Goal: Task Accomplishment & Management: Manage account settings

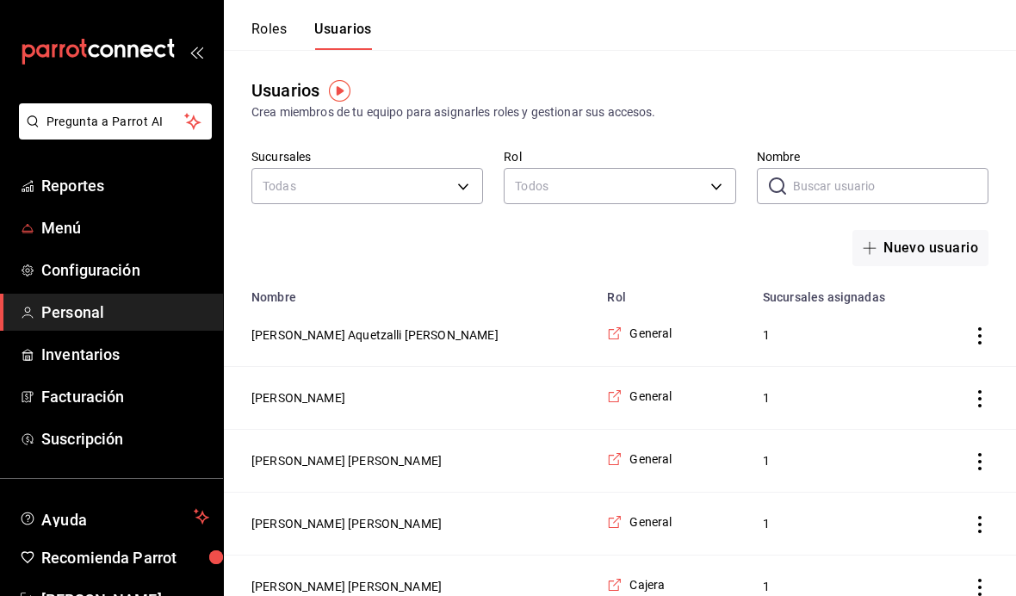
click at [116, 230] on span "Menú" at bounding box center [125, 227] width 168 height 23
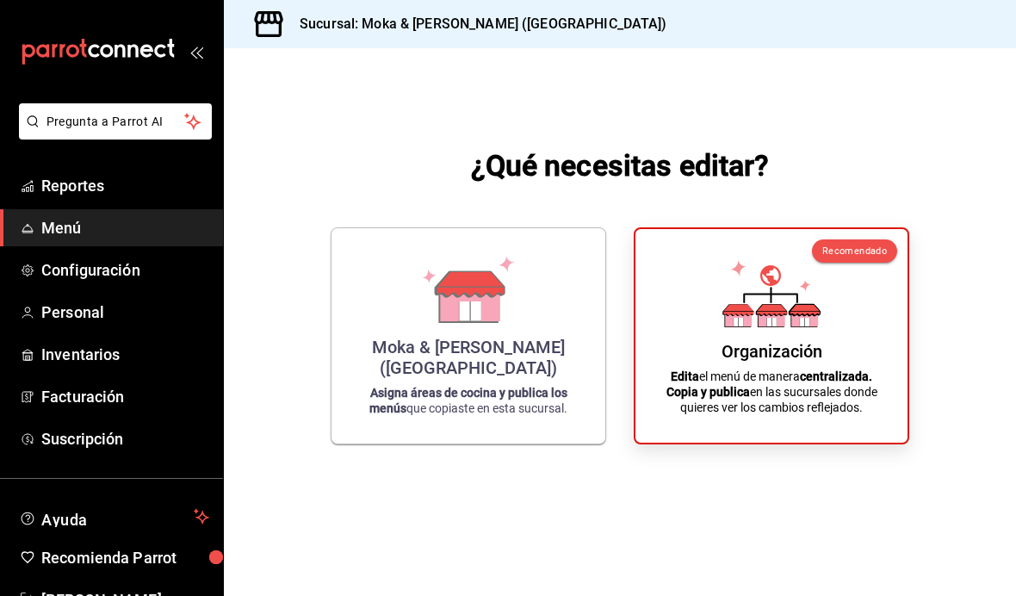
click at [819, 362] on div "Organización" at bounding box center [772, 351] width 101 height 21
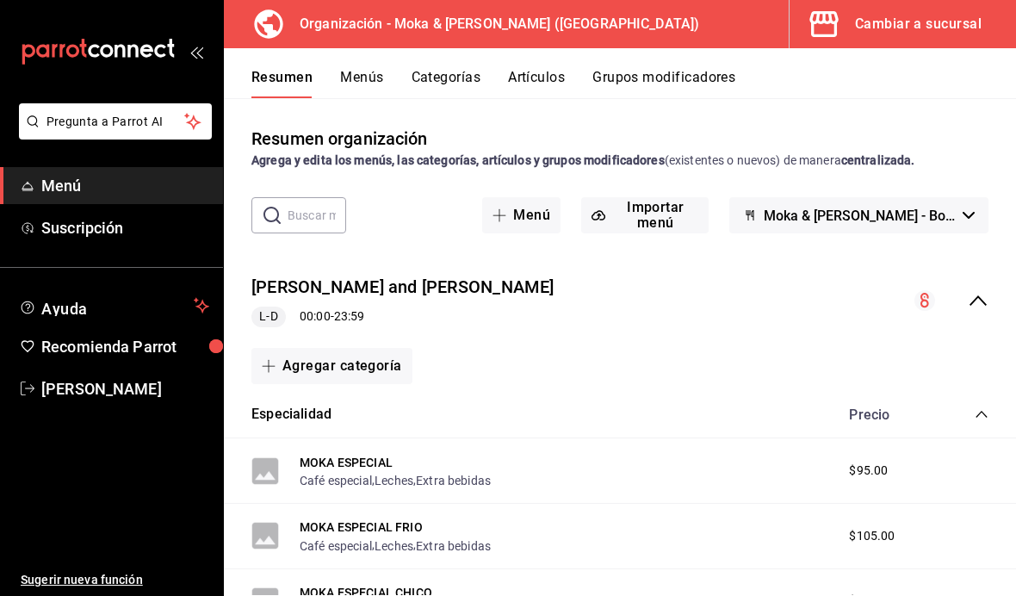
click at [544, 79] on button "Artículos" at bounding box center [536, 83] width 57 height 29
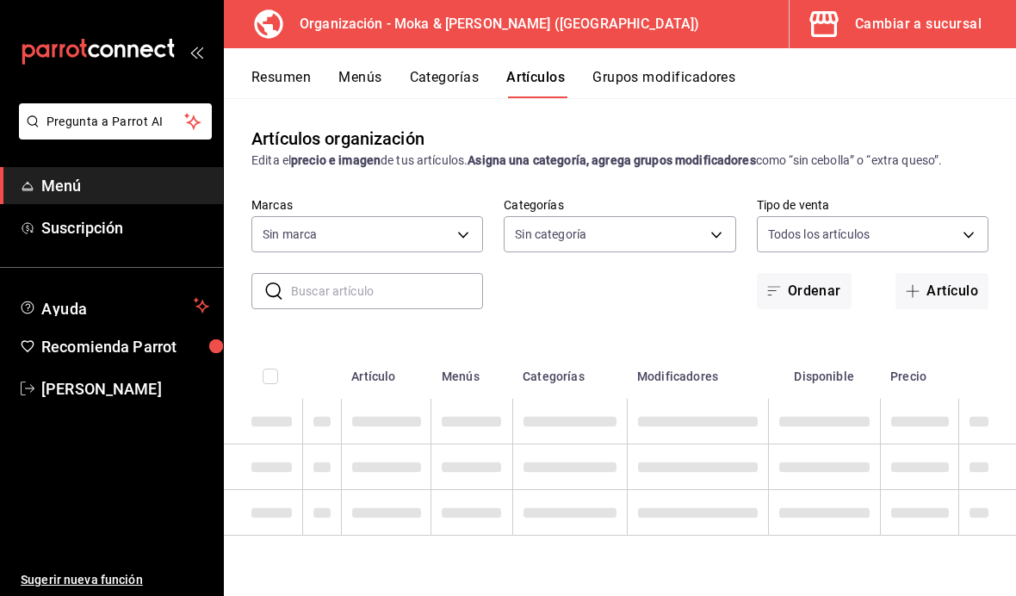
click at [360, 227] on body "Pregunta a Parrot AI Menú Suscripción Ayuda Recomienda Parrot [PERSON_NAME] Sug…" at bounding box center [508, 298] width 1016 height 596
type input "133ffe9b-fe61-4f2a-b4cb-4bb08eaa479a"
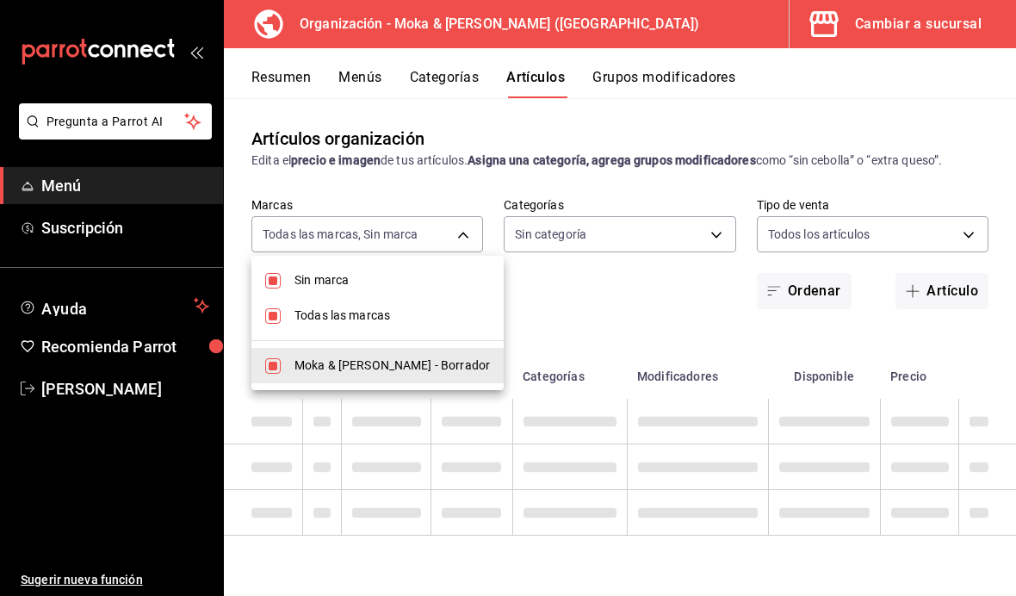
click at [580, 290] on div at bounding box center [508, 298] width 1016 height 596
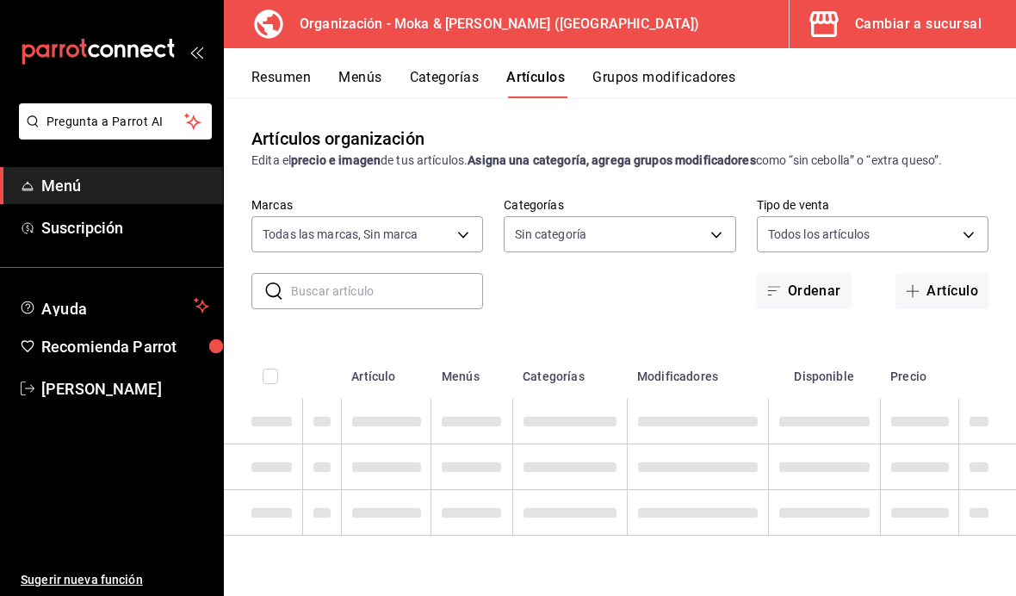
click at [413, 289] on input "text" at bounding box center [387, 291] width 192 height 34
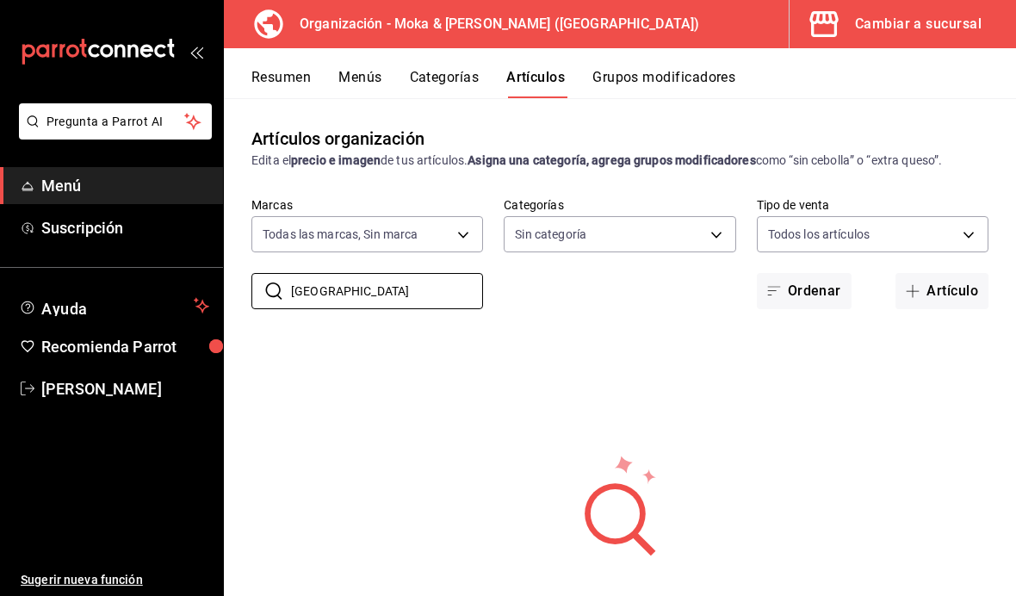
click at [414, 274] on input "[GEOGRAPHIC_DATA]" at bounding box center [387, 291] width 192 height 34
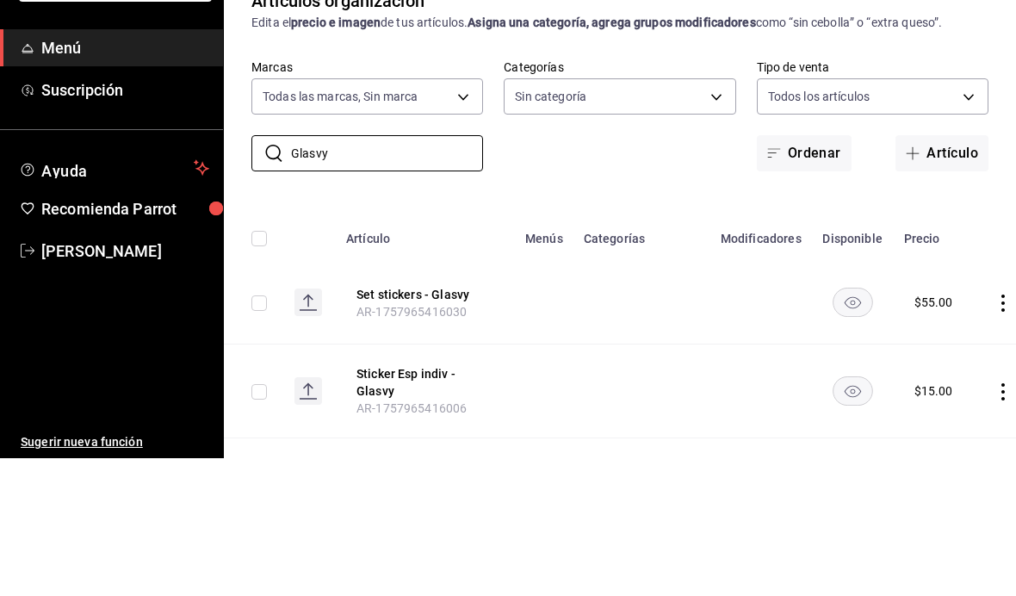
type input "Glasvy"
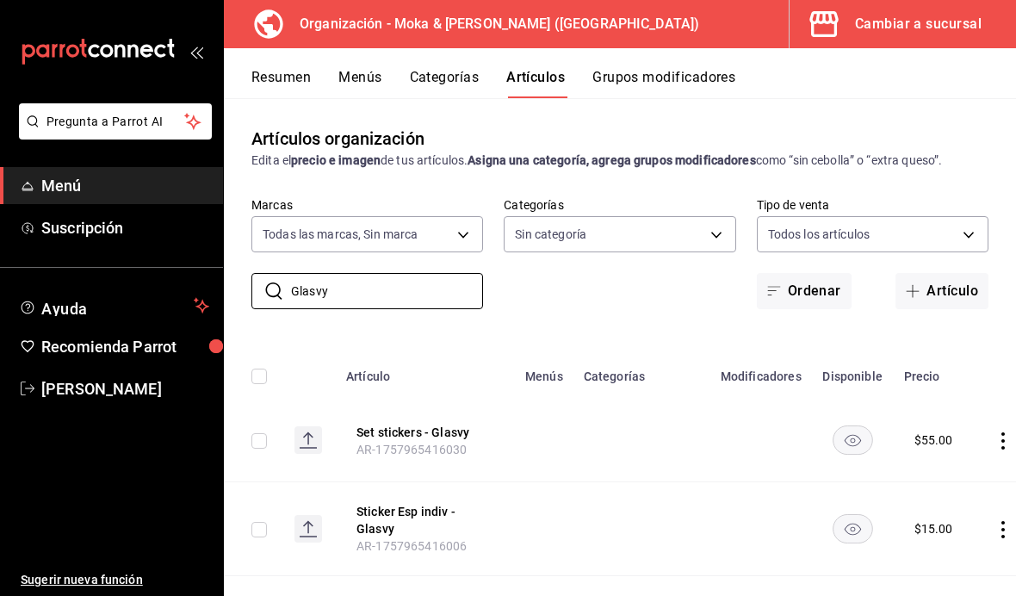
click at [682, 78] on button "Grupos modificadores" at bounding box center [664, 83] width 143 height 29
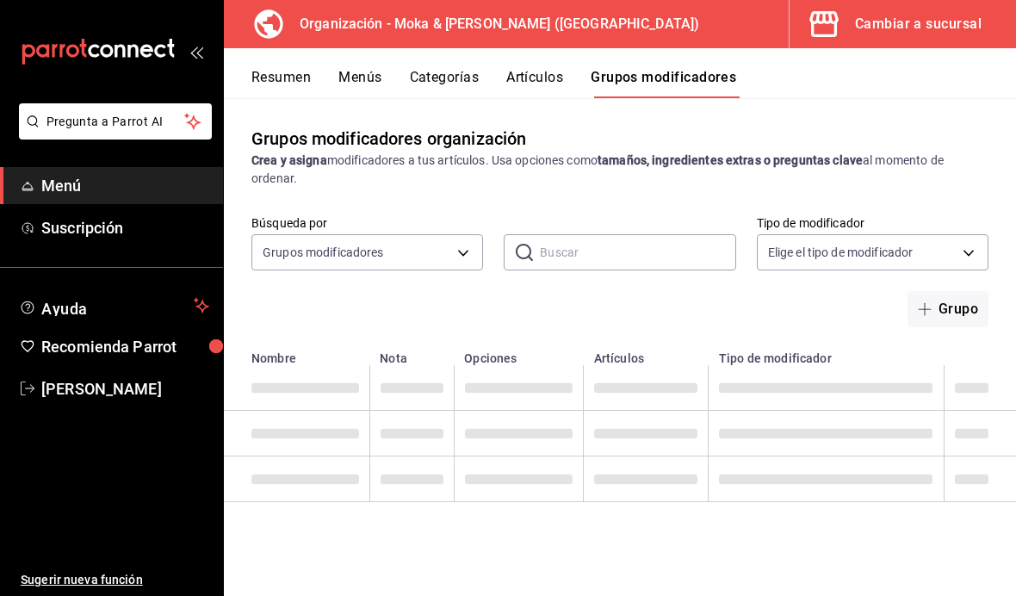
click at [389, 248] on body "Pregunta a Parrot AI Menú Suscripción Ayuda Recomienda Parrot [PERSON_NAME] Sug…" at bounding box center [508, 298] width 1016 height 596
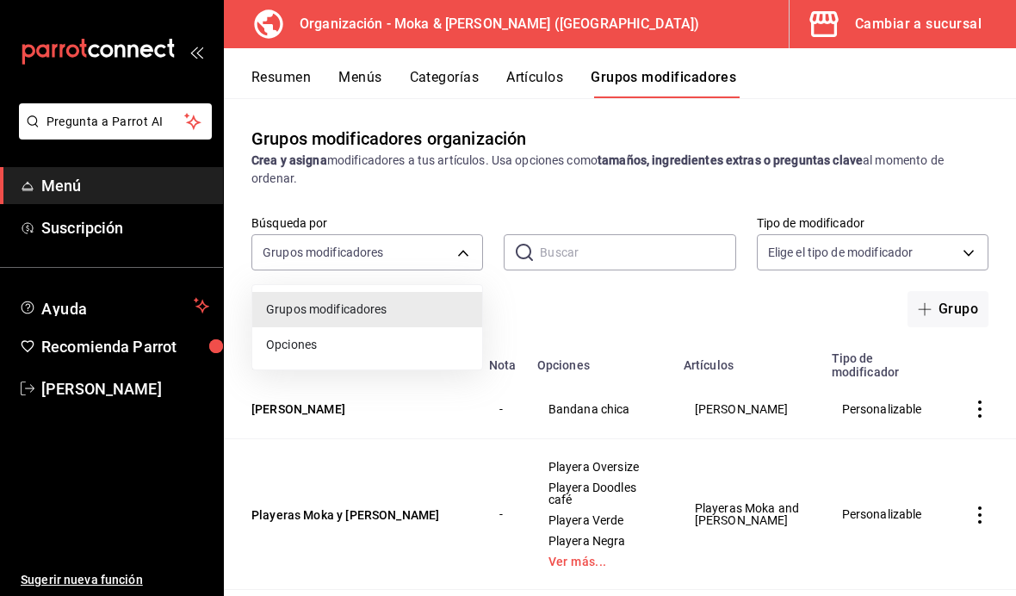
click at [581, 314] on div at bounding box center [508, 298] width 1016 height 596
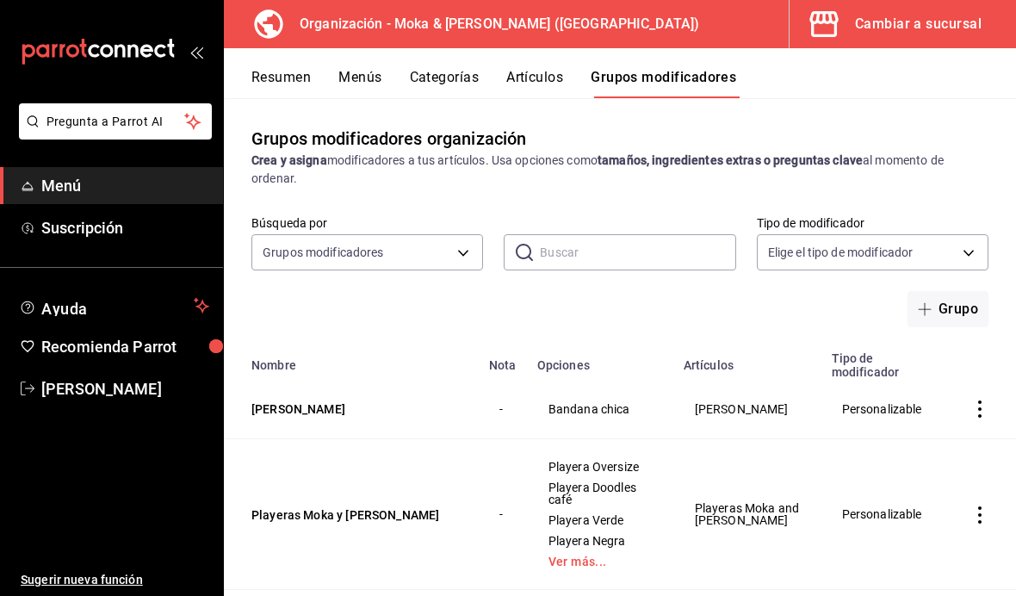
click at [618, 256] on input "text" at bounding box center [638, 252] width 196 height 34
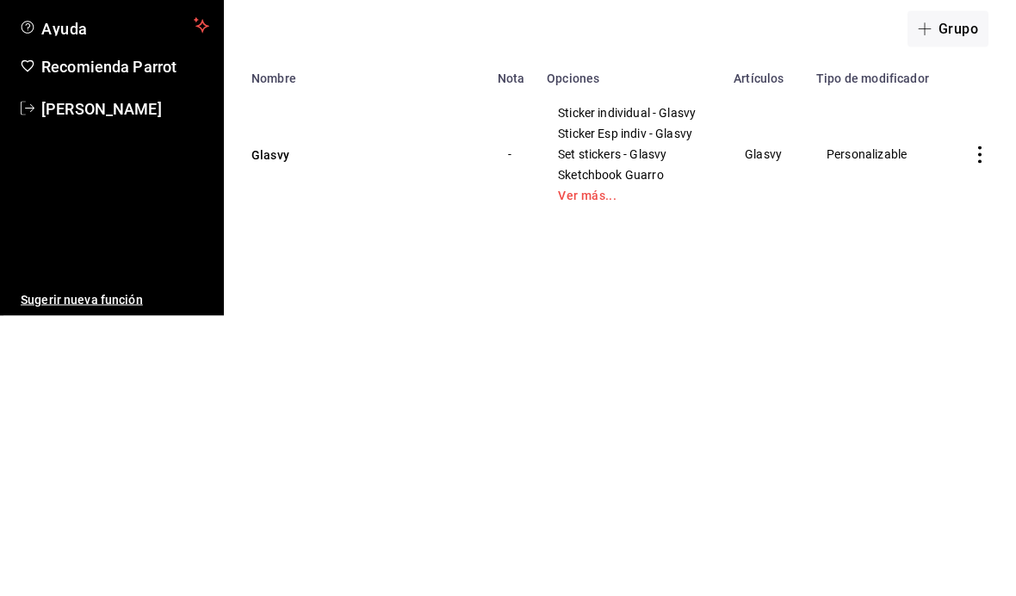
type input "Glasv"
click at [286, 426] on button "Glasvy" at bounding box center [355, 434] width 207 height 17
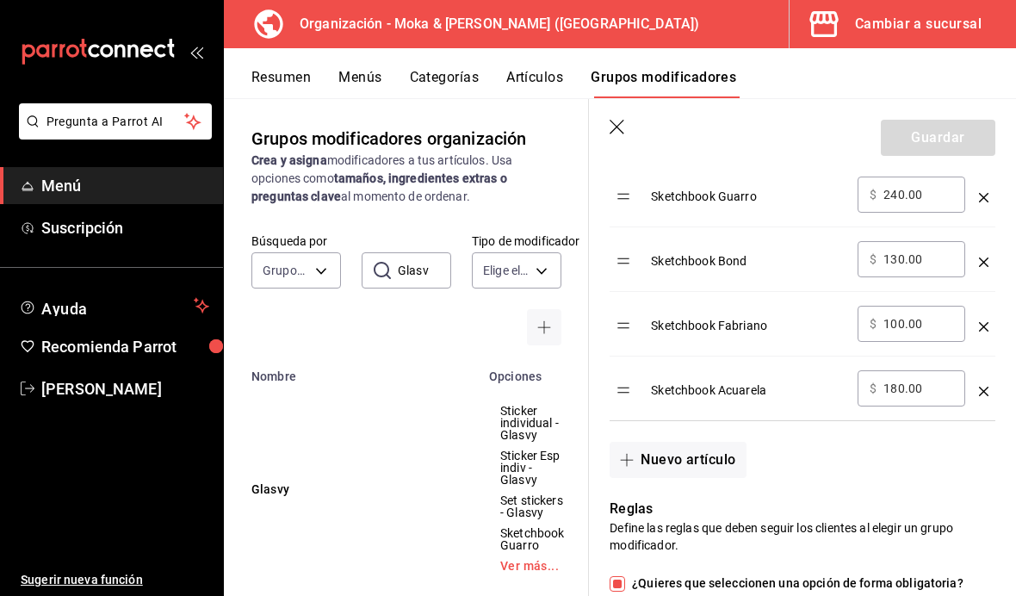
scroll to position [804, 0]
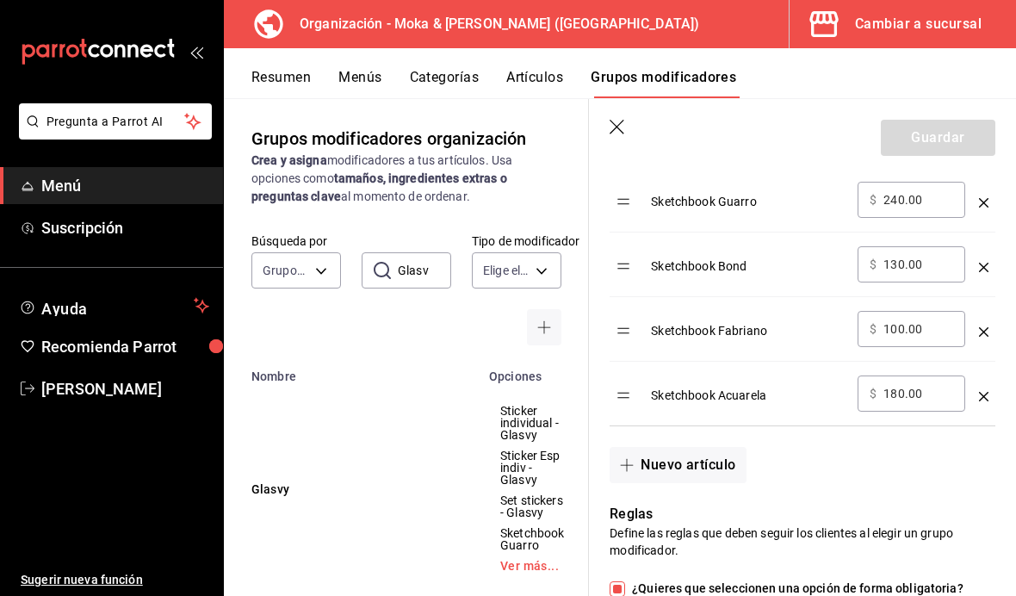
click at [704, 467] on button "Nuevo artículo" at bounding box center [678, 465] width 136 height 36
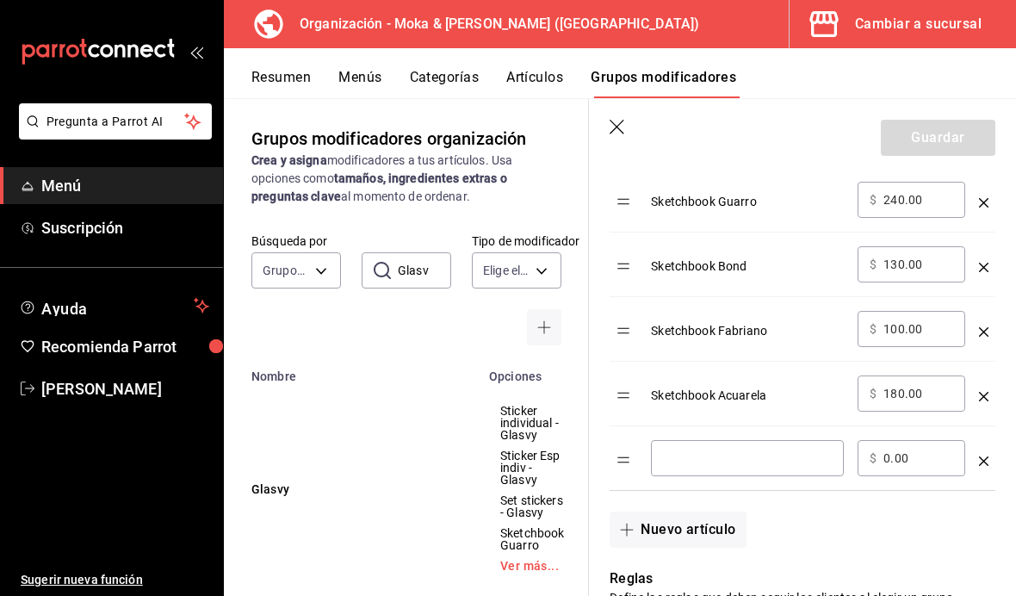
click at [726, 459] on input "optionsTable" at bounding box center [747, 458] width 169 height 17
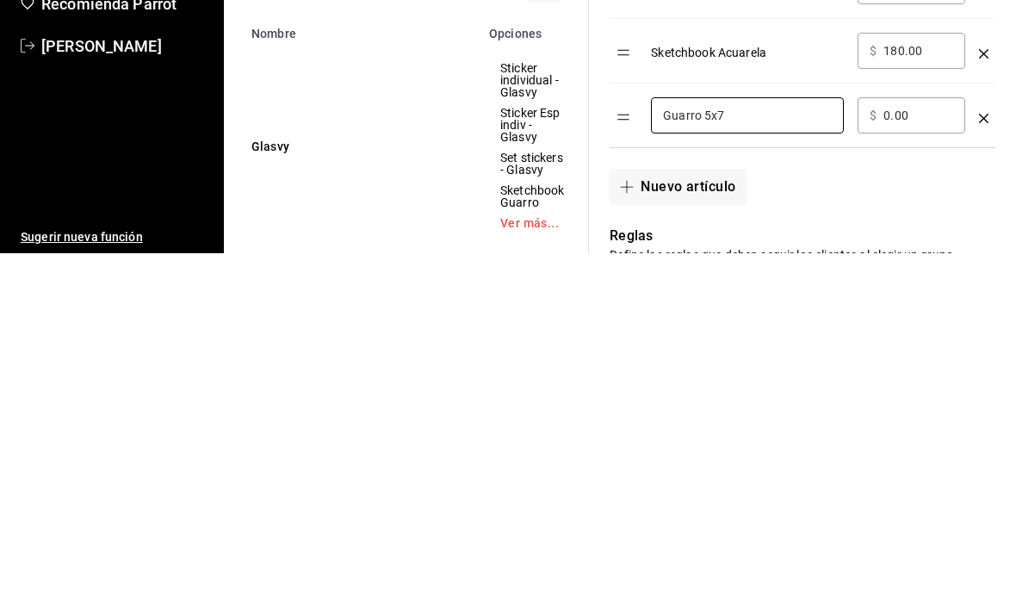
type input "Guarro 5x7"
click at [929, 450] on input "0.00" at bounding box center [919, 458] width 70 height 17
type input "0.00"
type input "180.00"
click at [693, 512] on button "Nuevo artículo" at bounding box center [678, 530] width 136 height 36
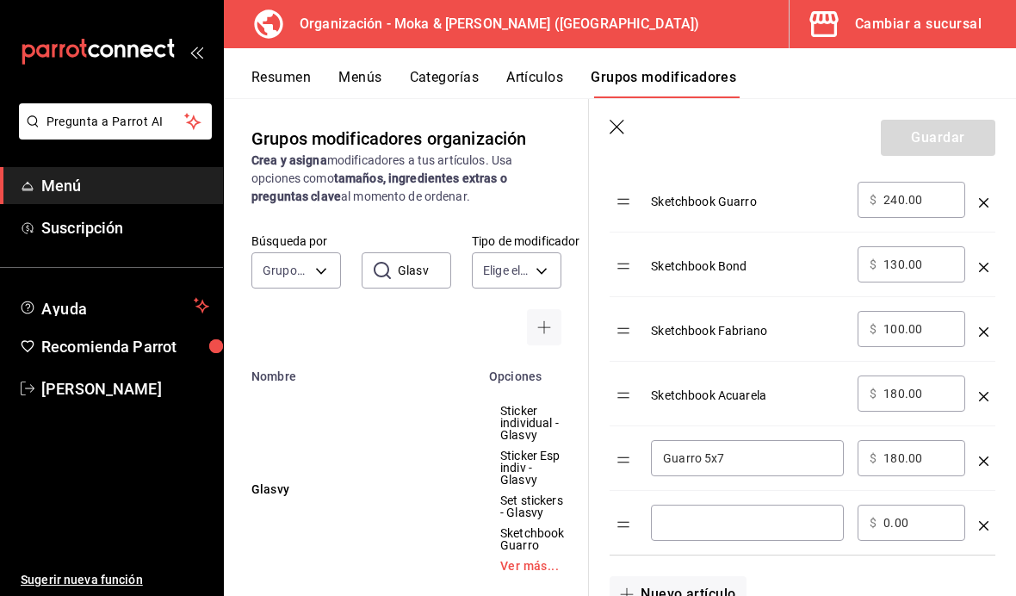
click at [724, 514] on input "optionsTable" at bounding box center [747, 522] width 169 height 17
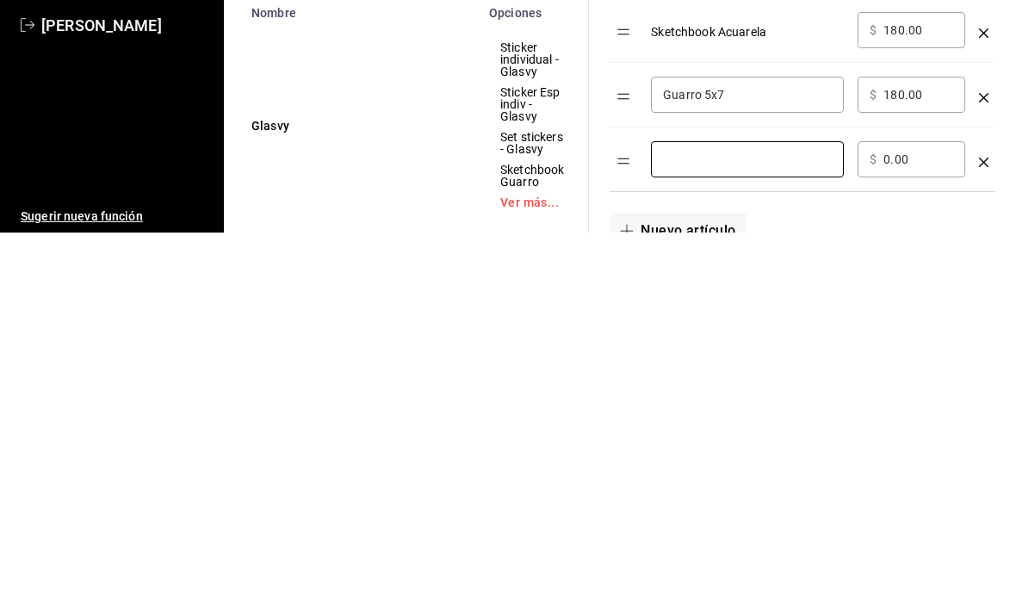
click at [666, 450] on input "Guarro 5x7" at bounding box center [747, 458] width 169 height 17
click at [665, 450] on input "Guarro 5x7" at bounding box center [747, 458] width 169 height 17
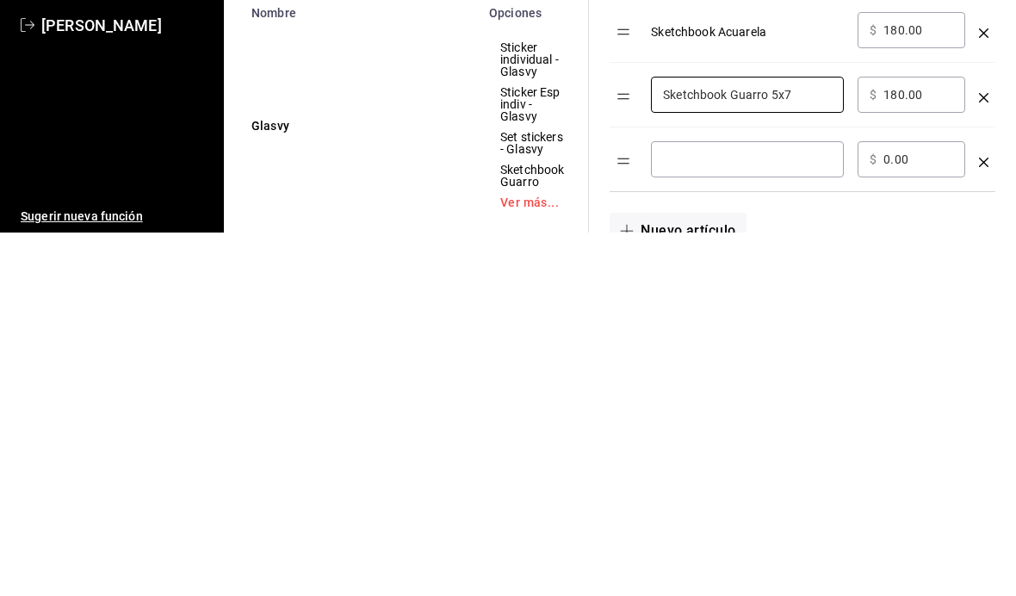
type input "Sketchbook Guarro 5x7"
click at [714, 514] on input "optionsTable" at bounding box center [747, 522] width 169 height 17
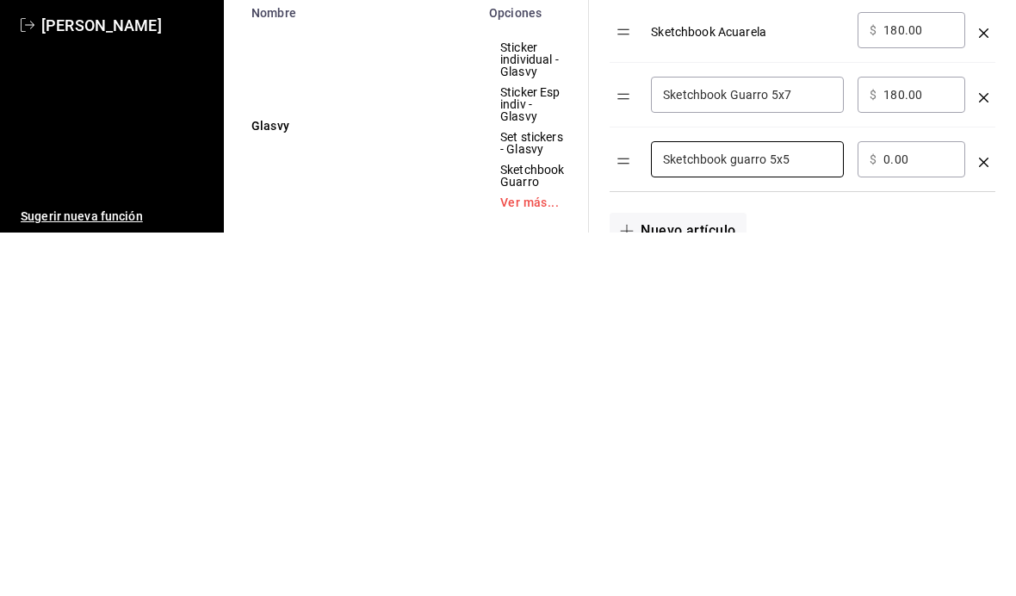
type input "Sketchbook guarro 5x5"
click at [932, 514] on input "0.00" at bounding box center [919, 522] width 70 height 17
type input "0.00"
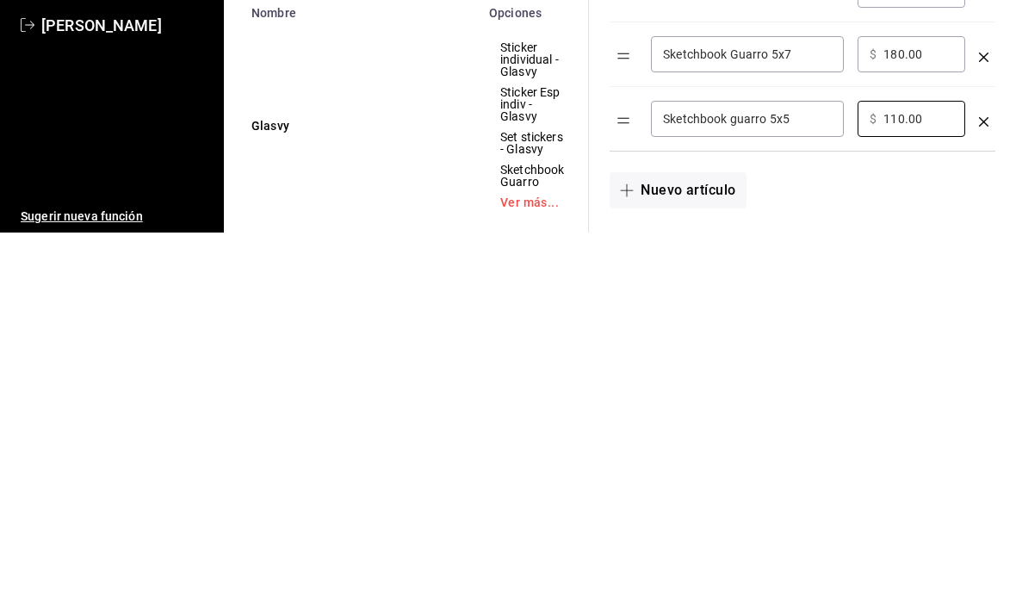
scroll to position [835, 0]
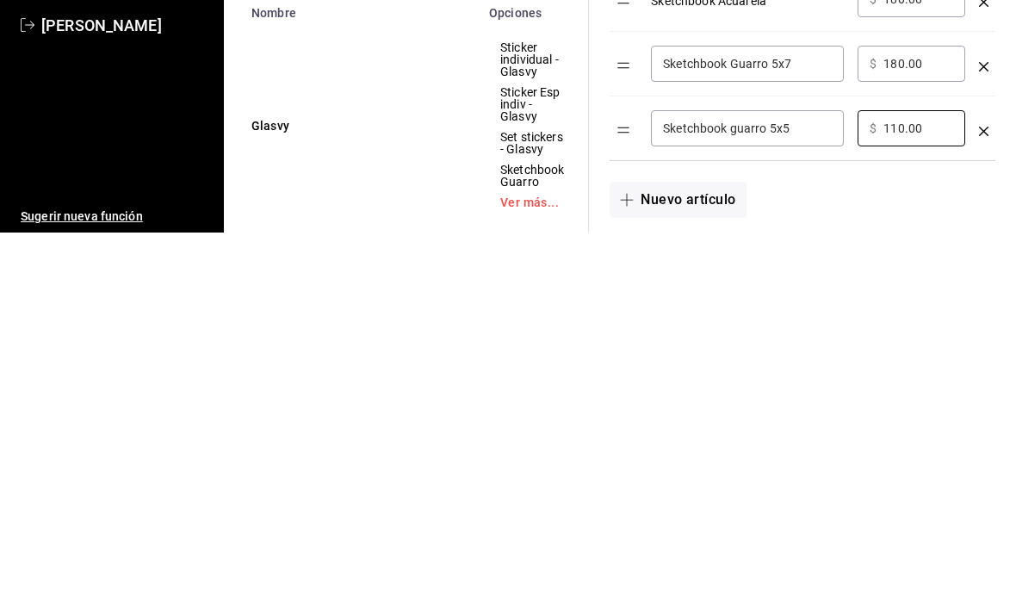
type input "110.00"
click at [777, 483] on input "Sketchbook guarro 5x5" at bounding box center [747, 491] width 169 height 17
click at [780, 483] on input "Sketchbook guarro 5x5" at bounding box center [747, 491] width 169 height 17
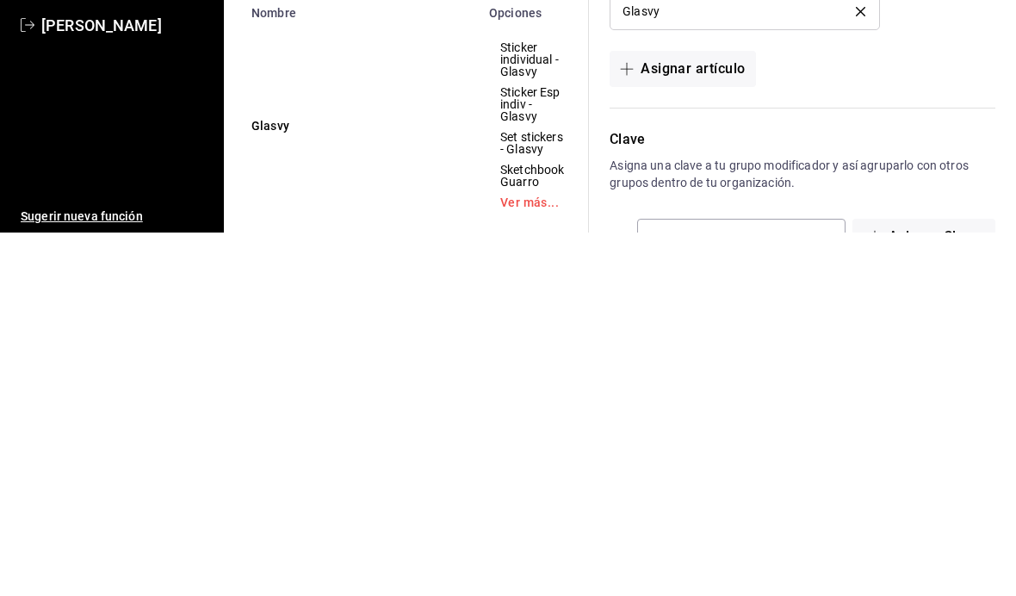
scroll to position [1481, 0]
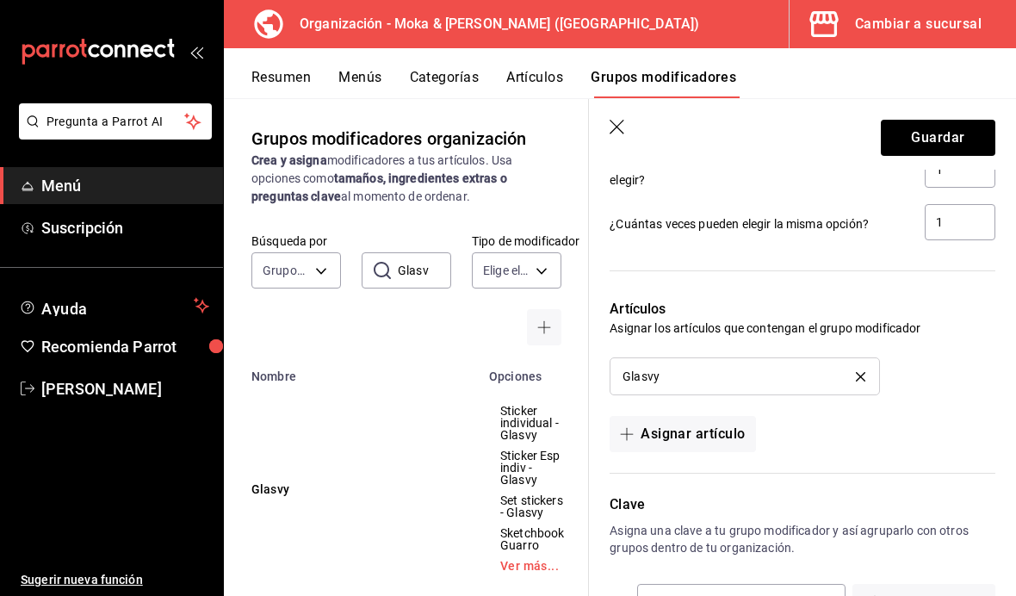
type input "Sketchbook guarro 3.5x7"
click at [973, 122] on button "Guardar" at bounding box center [938, 138] width 115 height 36
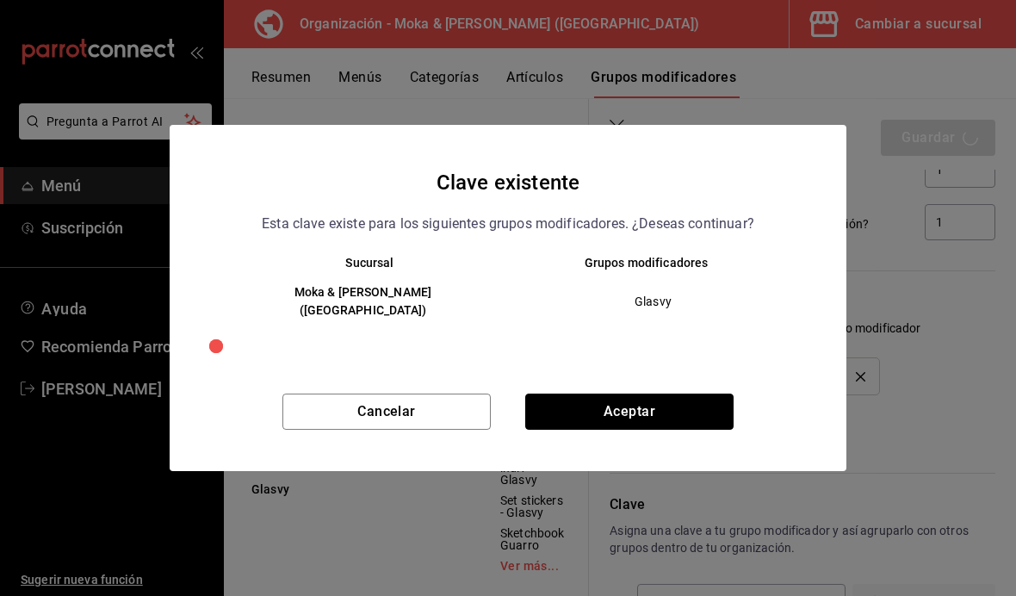
click at [656, 412] on button "Aceptar" at bounding box center [629, 412] width 208 height 36
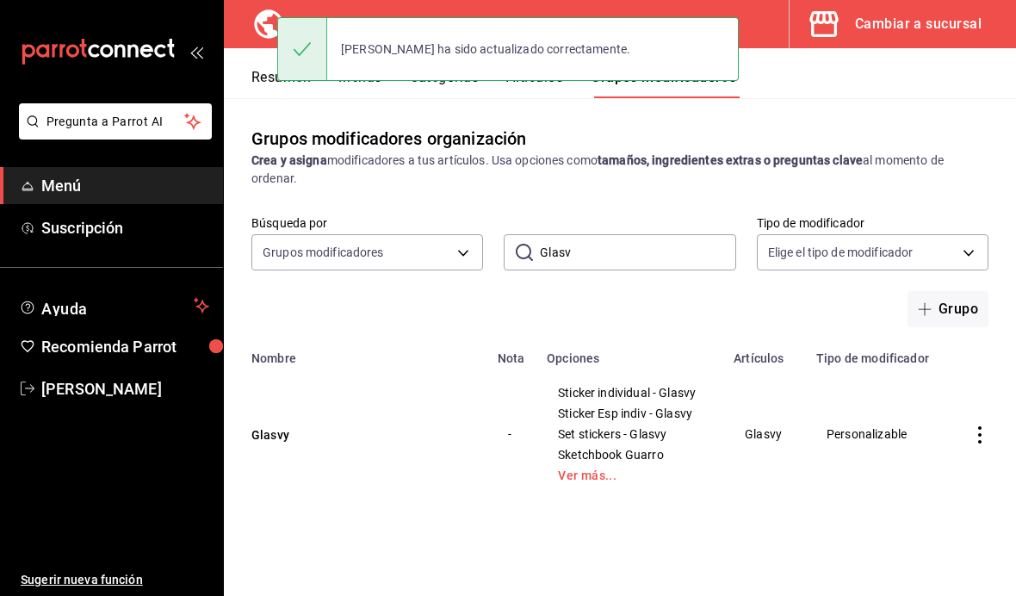
click at [385, 84] on div "[PERSON_NAME] ha sido actualizado correctamente." at bounding box center [508, 49] width 462 height 74
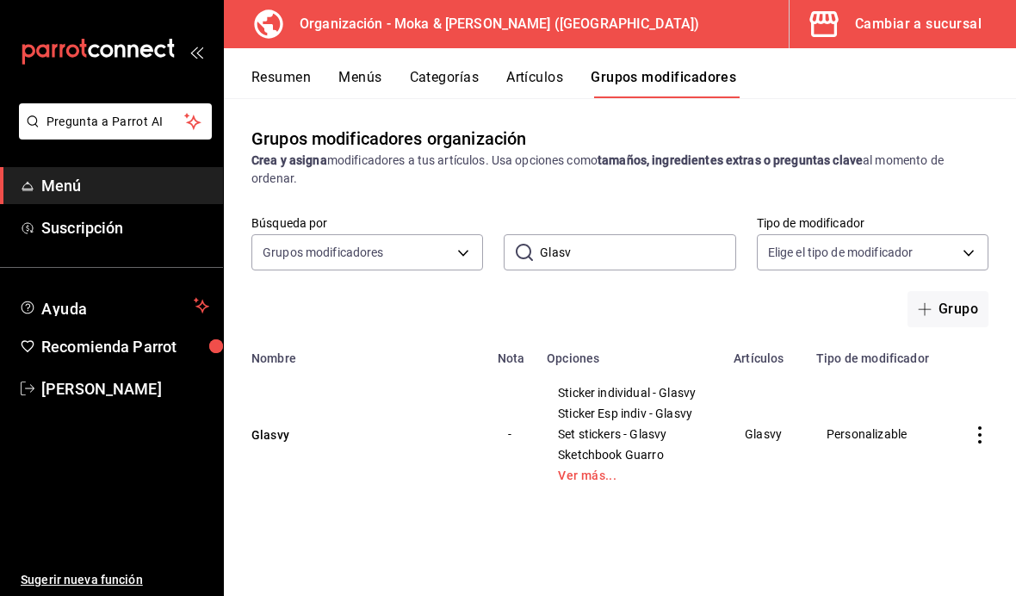
click at [375, 81] on button "Menús" at bounding box center [360, 83] width 43 height 29
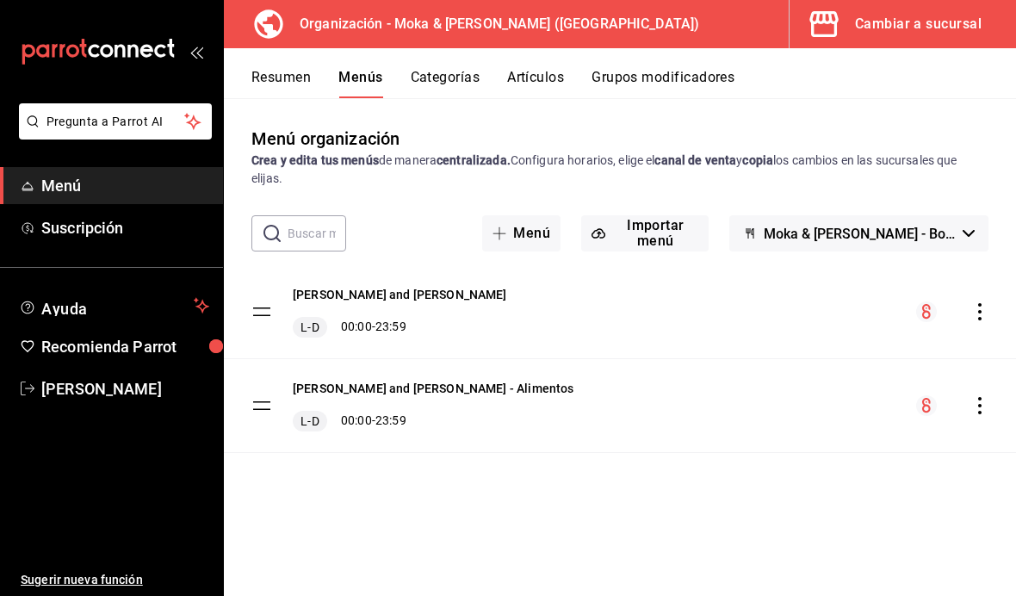
click at [985, 308] on icon "actions" at bounding box center [980, 311] width 17 height 17
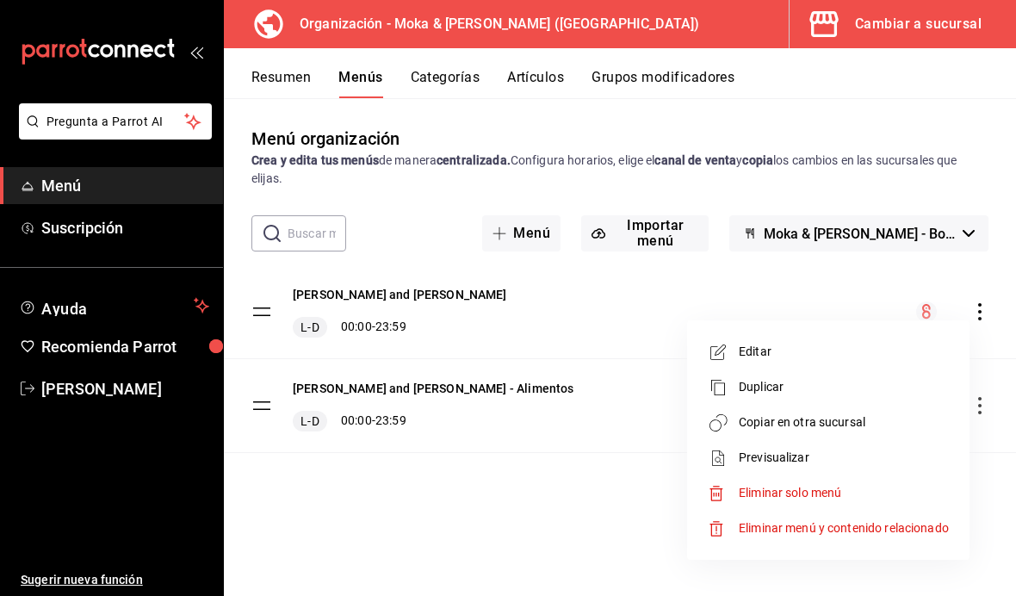
click at [835, 429] on span "Copiar en otra sucursal" at bounding box center [844, 422] width 210 height 18
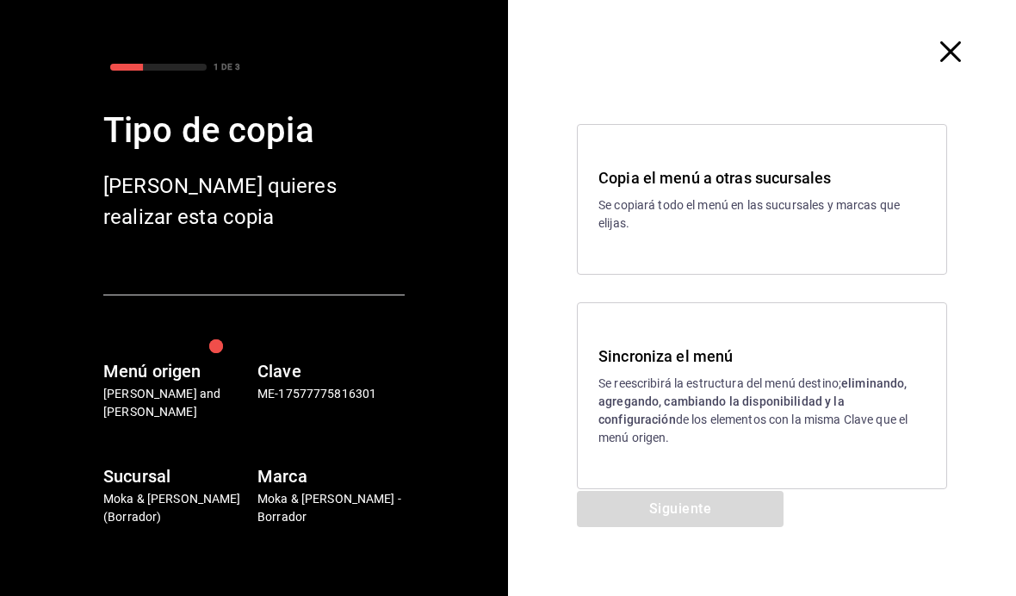
click at [732, 363] on h3 "Sincroniza el menú" at bounding box center [762, 356] width 327 height 23
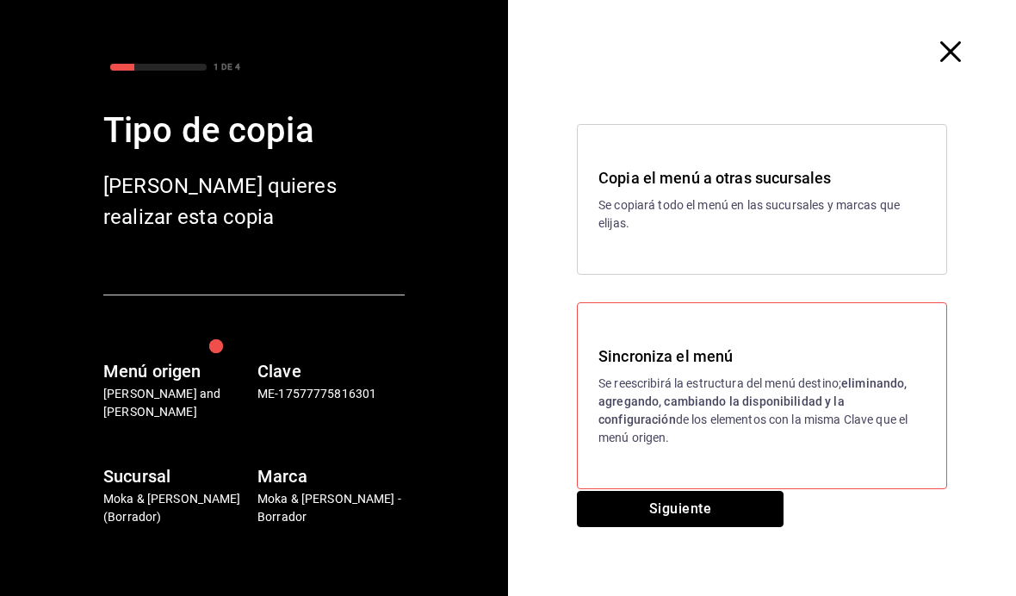
click at [694, 508] on button "Siguiente" at bounding box center [680, 509] width 207 height 36
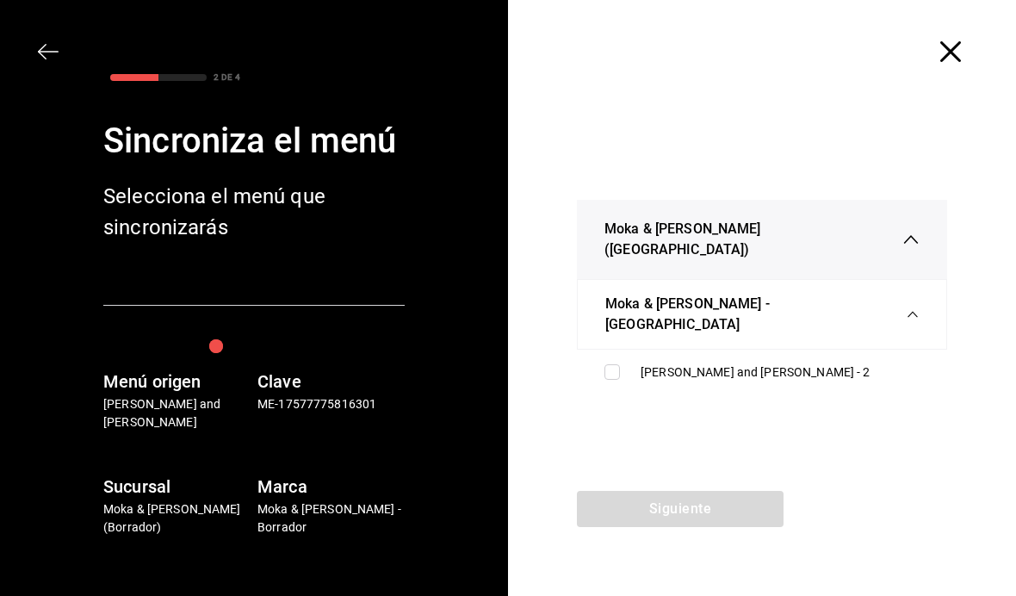
click at [712, 363] on div "[PERSON_NAME] and [PERSON_NAME] - 2" at bounding box center [780, 372] width 279 height 18
checkbox input "true"
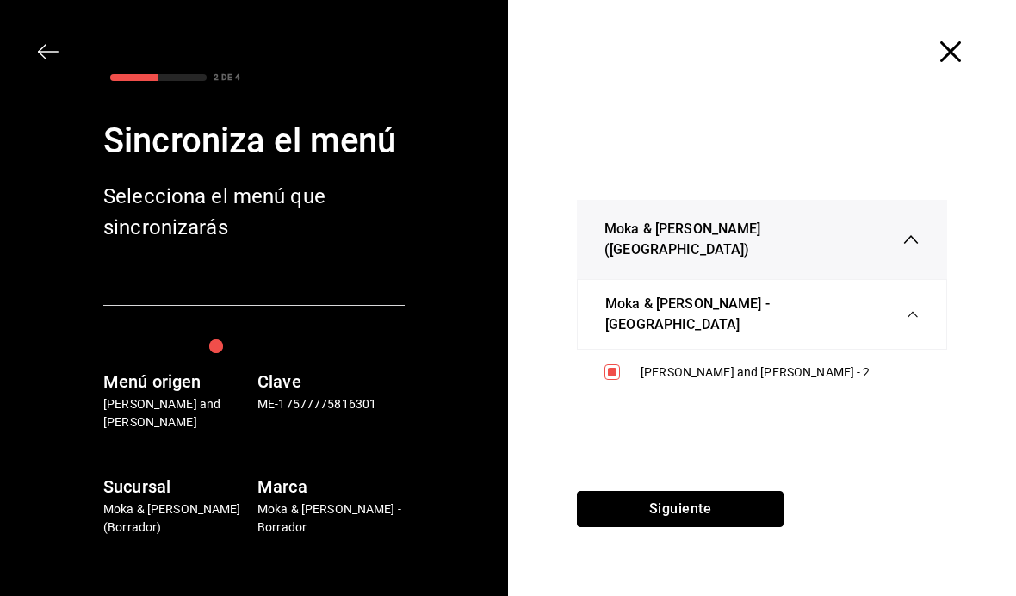
click at [686, 509] on button "Siguiente" at bounding box center [680, 509] width 207 height 36
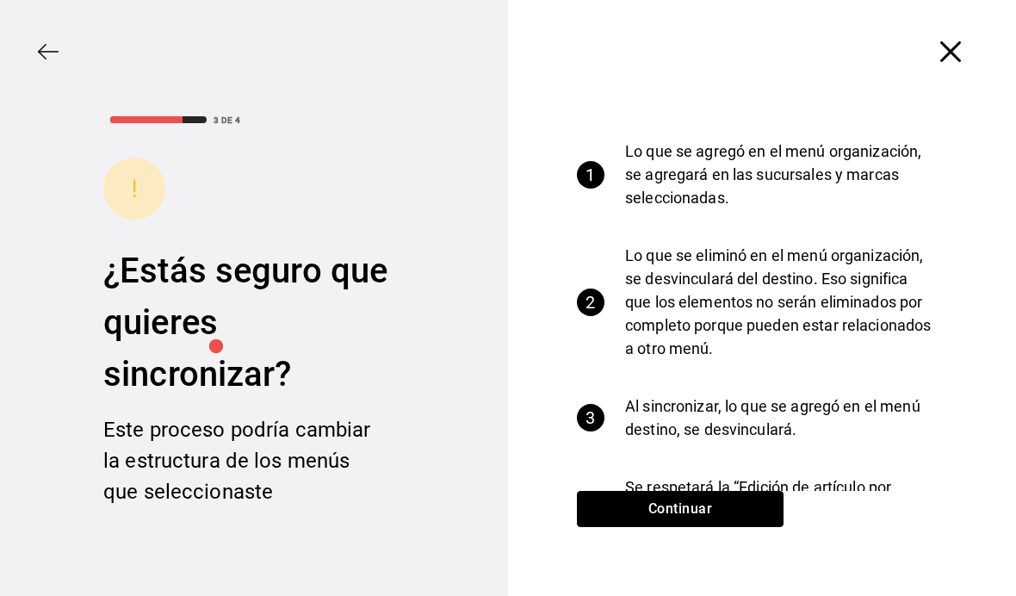
click at [723, 500] on button "Continuar" at bounding box center [680, 509] width 207 height 36
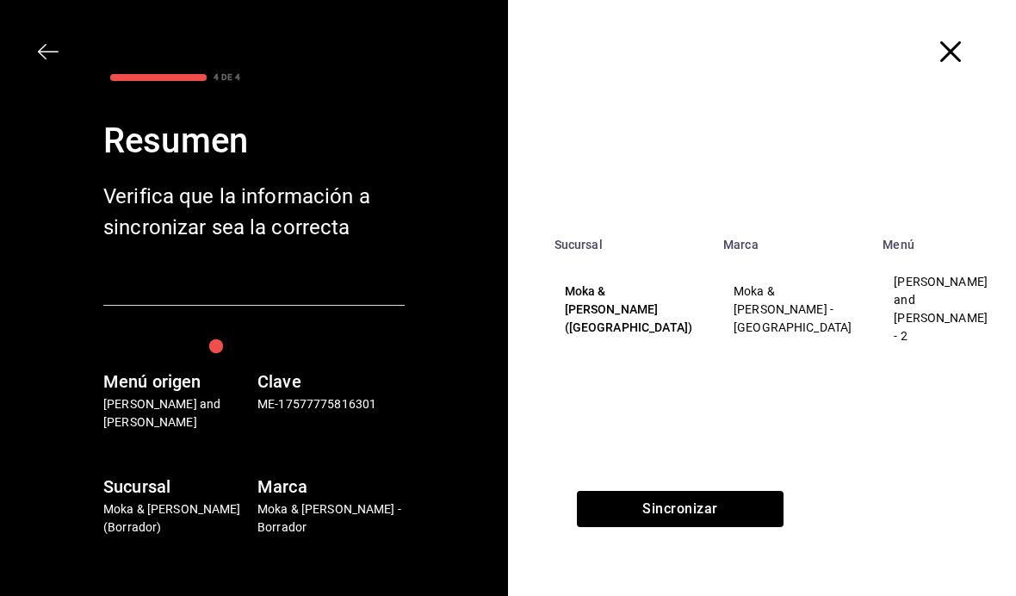
click at [663, 477] on div "Sucursal Marca Menú Moka & [GEOGRAPHIC_DATA] ([GEOGRAPHIC_DATA]) Moka & [GEOGRA…" at bounding box center [762, 297] width 508 height 388
click at [662, 477] on div "Sucursal Marca Menú Moka & [GEOGRAPHIC_DATA] ([GEOGRAPHIC_DATA]) Moka & [GEOGRA…" at bounding box center [762, 297] width 508 height 388
click at [746, 500] on button "Sincronizar" at bounding box center [680, 509] width 207 height 36
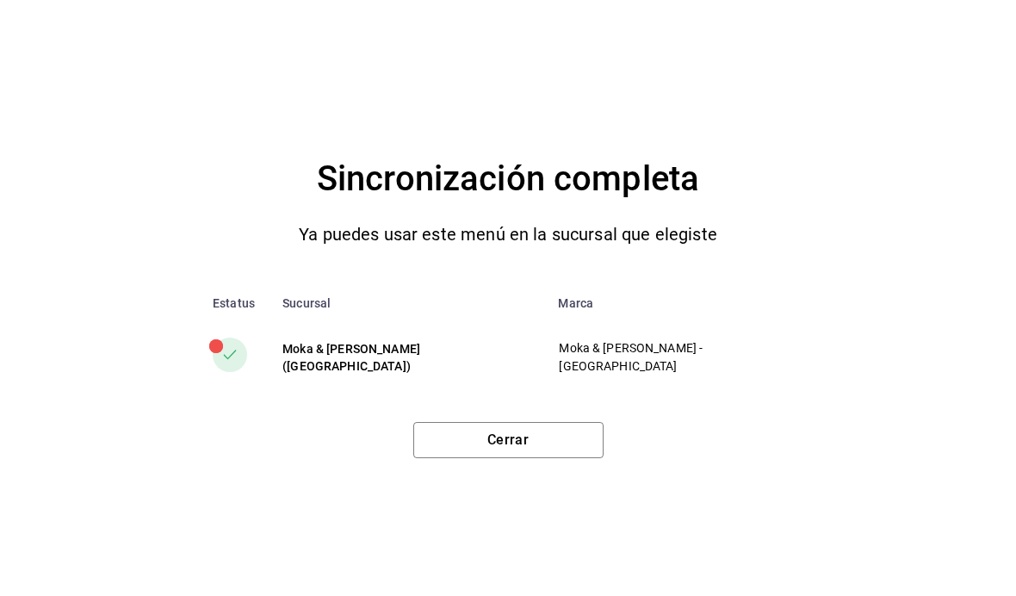
click at [537, 433] on button "Cerrar" at bounding box center [508, 440] width 190 height 36
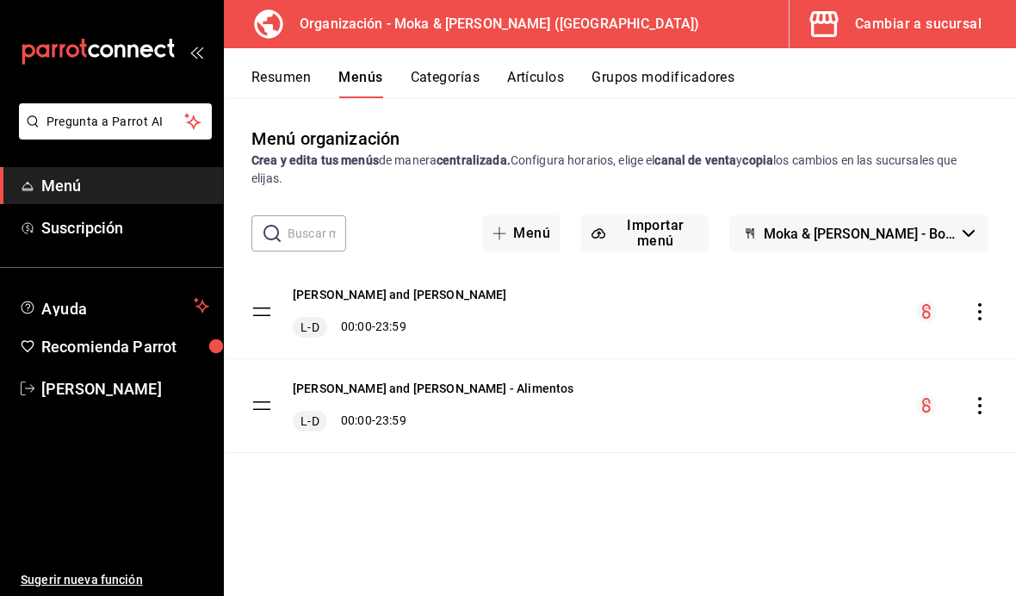
click at [660, 80] on button "Grupos modificadores" at bounding box center [663, 83] width 143 height 29
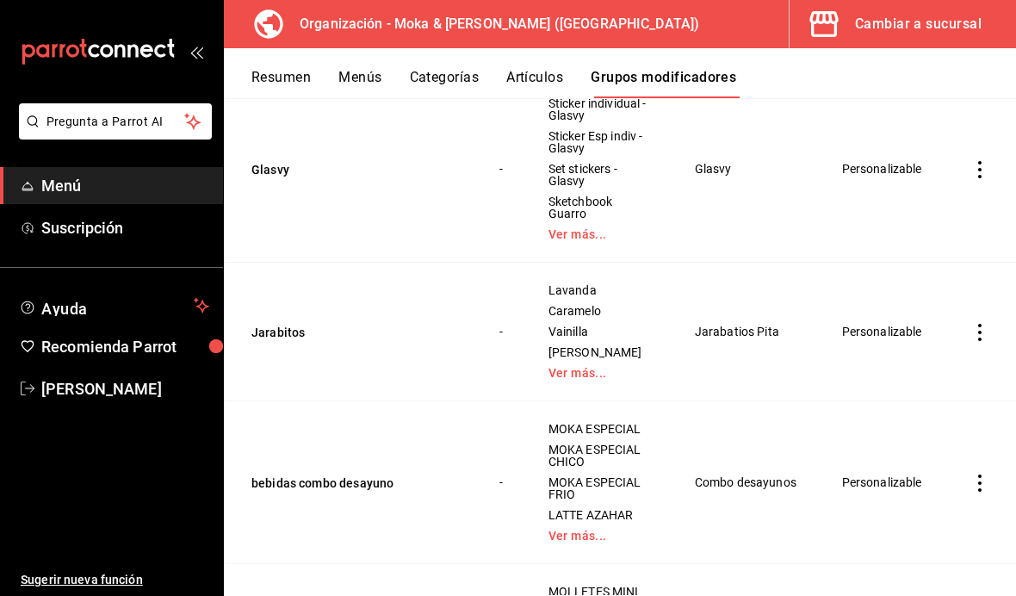
scroll to position [1340, 0]
click at [276, 159] on button "Glasvy" at bounding box center [355, 167] width 207 height 17
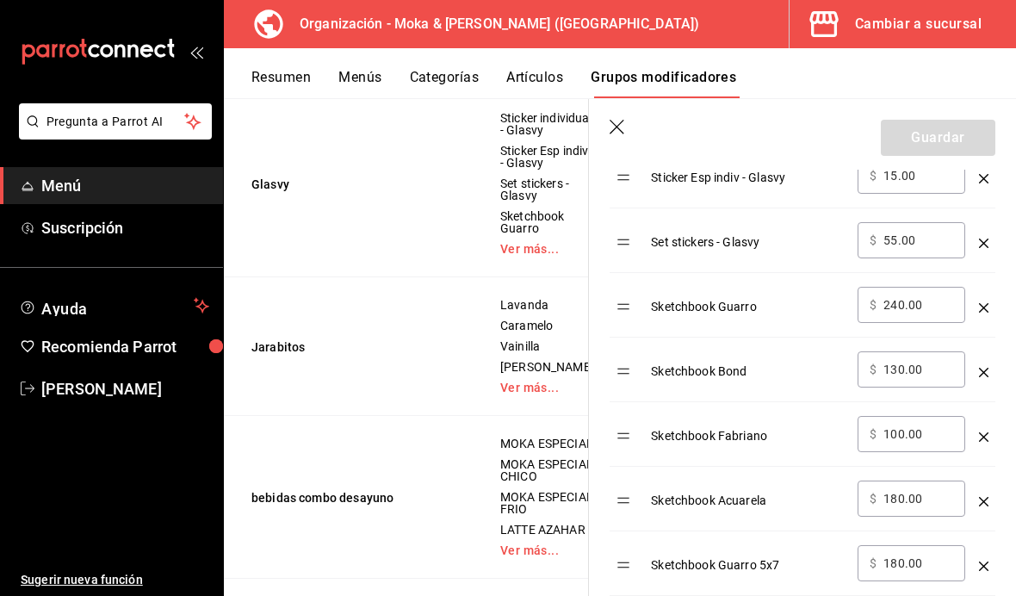
scroll to position [704, 0]
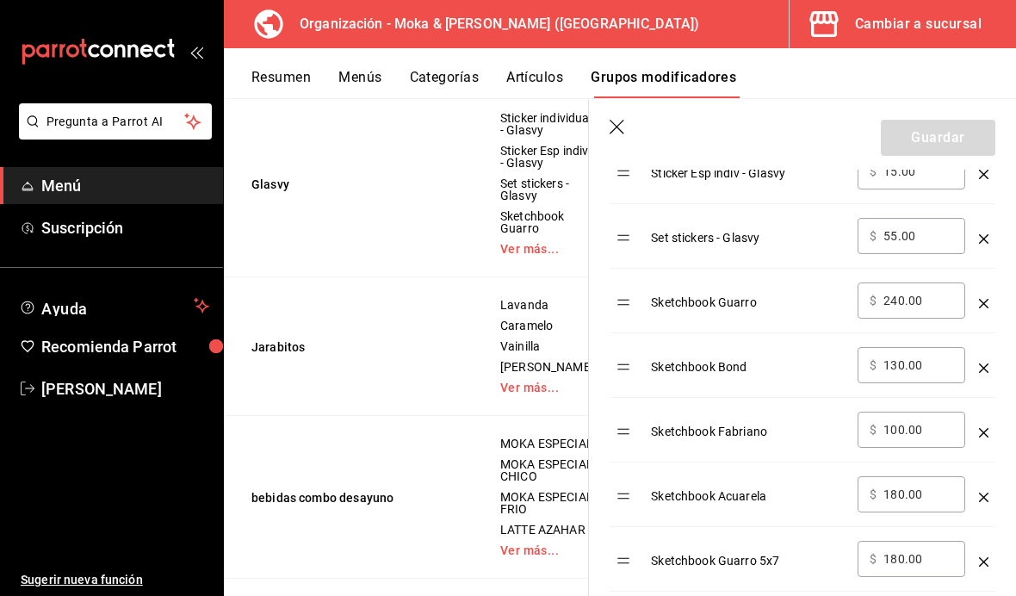
click at [729, 373] on div "Sketchbook Bond" at bounding box center [747, 361] width 193 height 28
click at [688, 372] on div "Sketchbook Bond" at bounding box center [747, 361] width 193 height 28
click at [719, 363] on div "Sketchbook Bond" at bounding box center [747, 361] width 193 height 28
click at [774, 357] on div "Sketchbook Bond" at bounding box center [747, 361] width 193 height 28
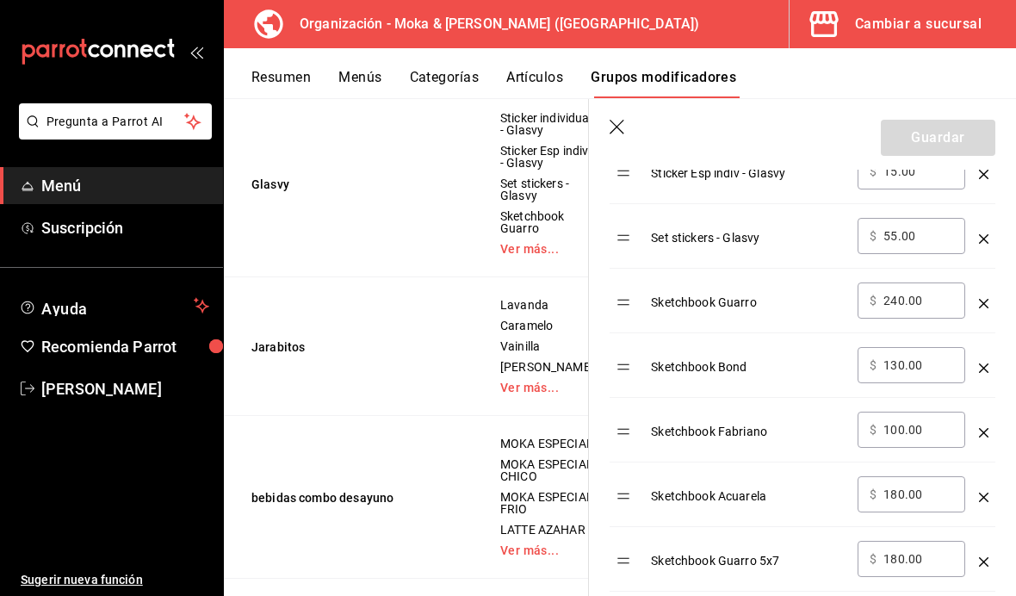
click at [643, 361] on td "optionsTable" at bounding box center [627, 365] width 34 height 65
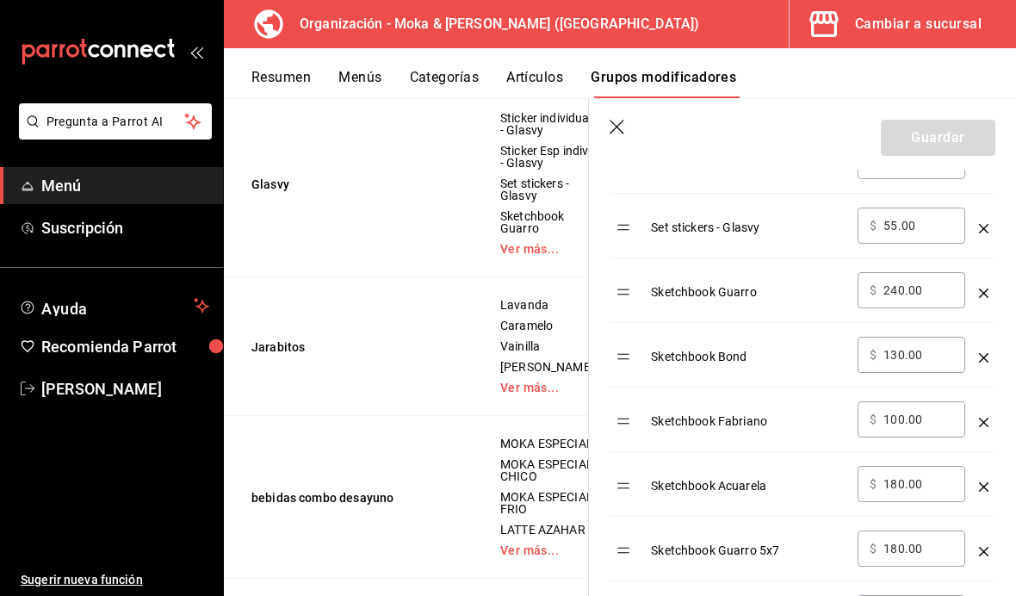
click at [544, 80] on button "Artículos" at bounding box center [534, 83] width 57 height 29
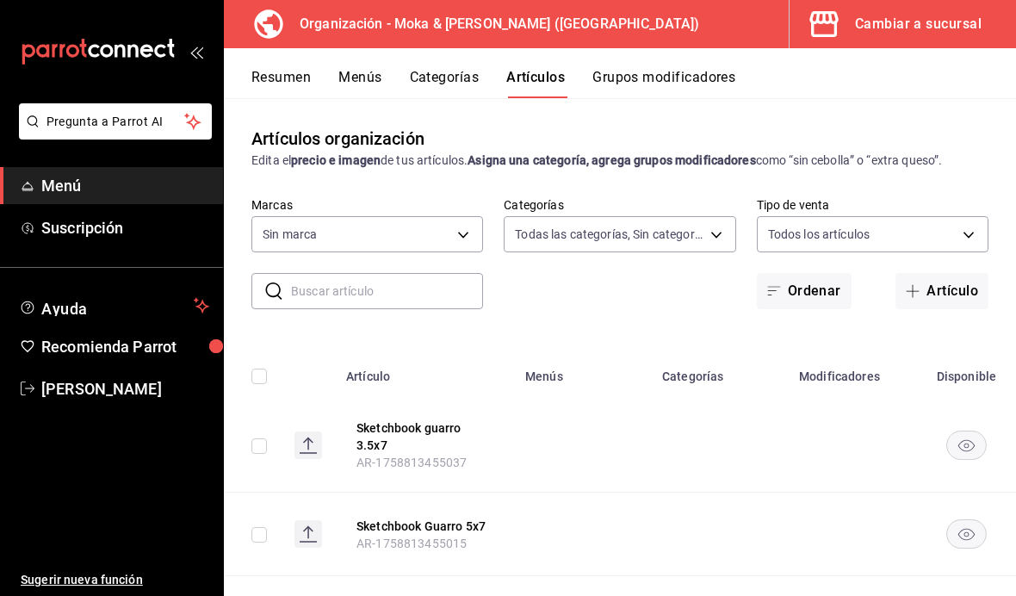
type input "35ef7d49-5860-42b9-a74e-f8714ccf72fe,f0715e8d-93ea-4bc3-8789-14c21f83c212,40b05…"
type input "133ffe9b-fe61-4f2a-b4cb-4bb08eaa479a"
click at [352, 292] on input "text" at bounding box center [387, 291] width 192 height 34
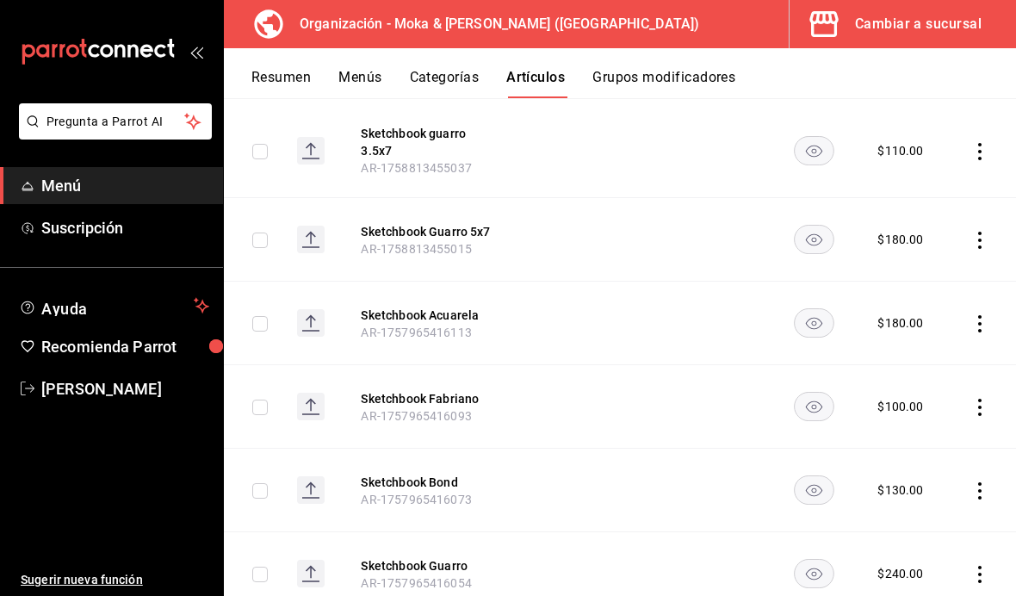
scroll to position [295, 0]
type input "Sketch"
click at [431, 198] on th "Sketchbook guarro 3.5x7 AR-1758813455037" at bounding box center [429, 151] width 179 height 94
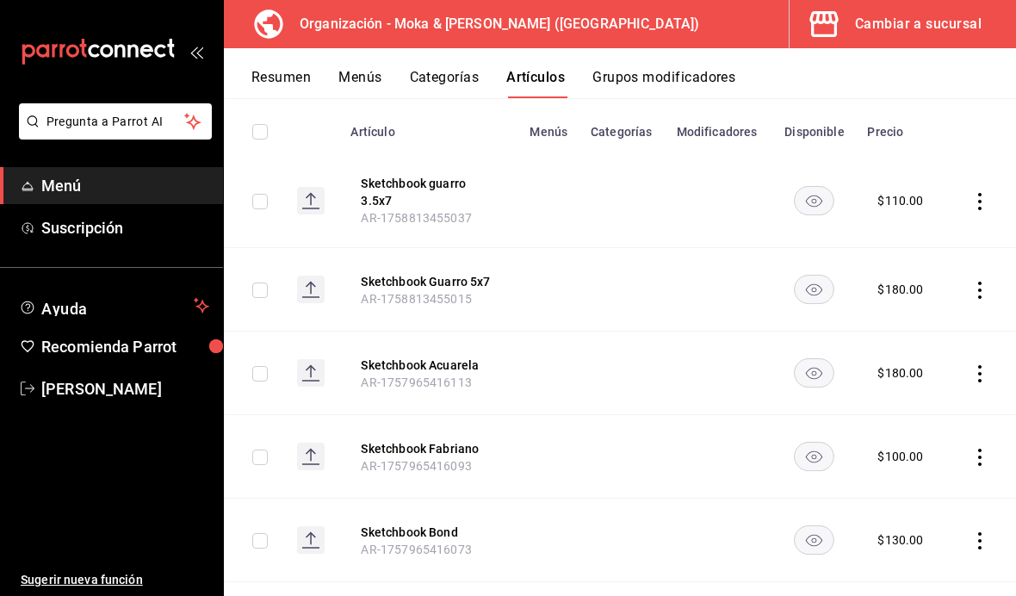
scroll to position [248, 0]
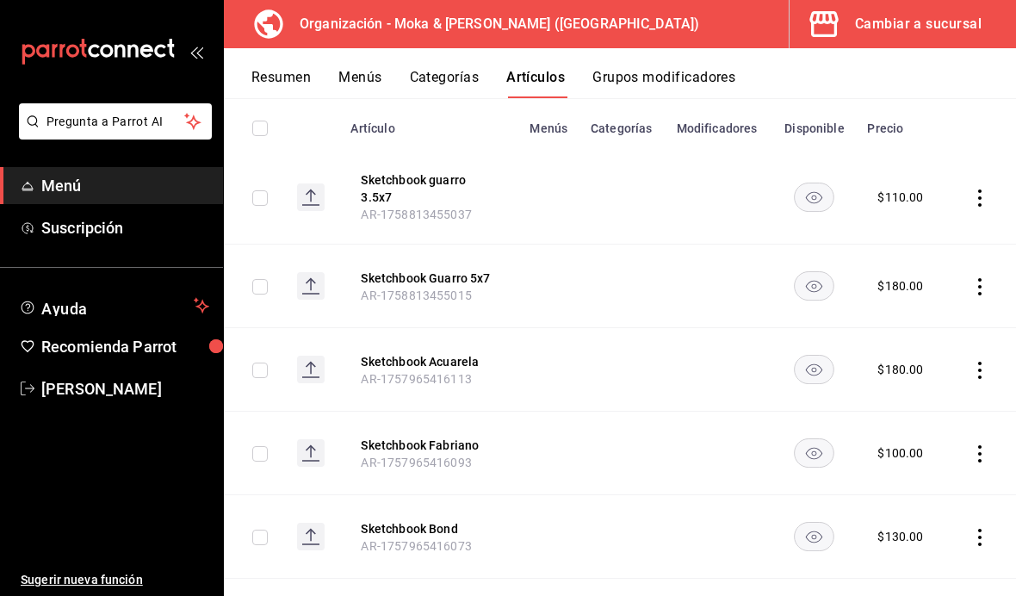
click at [416, 520] on button "Sketchbook Bond" at bounding box center [430, 528] width 138 height 17
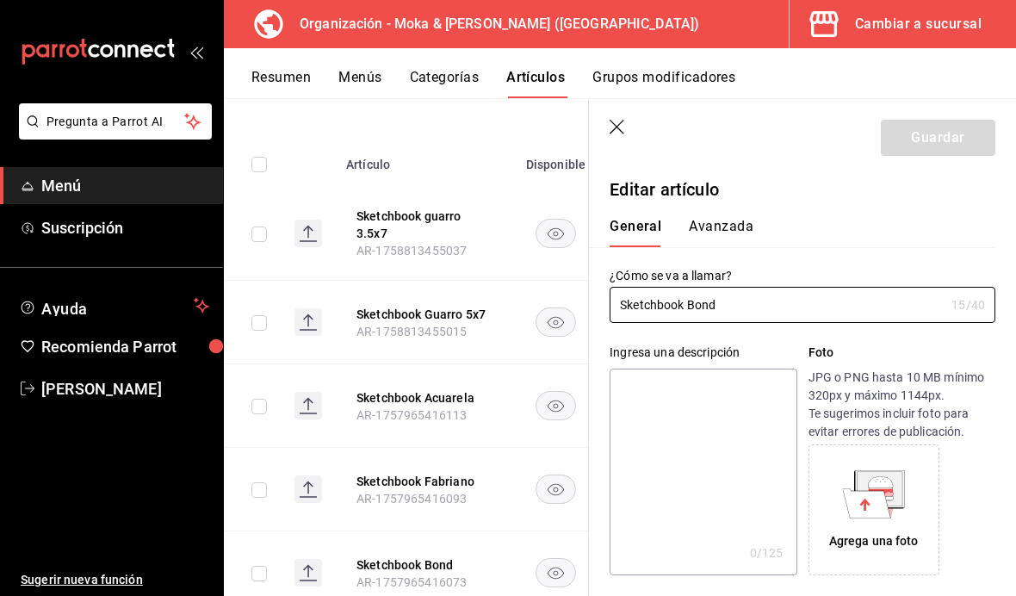
click at [814, 304] on input "Sketchbook Bond" at bounding box center [777, 305] width 335 height 34
type input "Sketchbook Bond 5x7"
click at [962, 143] on button "Guardar" at bounding box center [938, 138] width 115 height 36
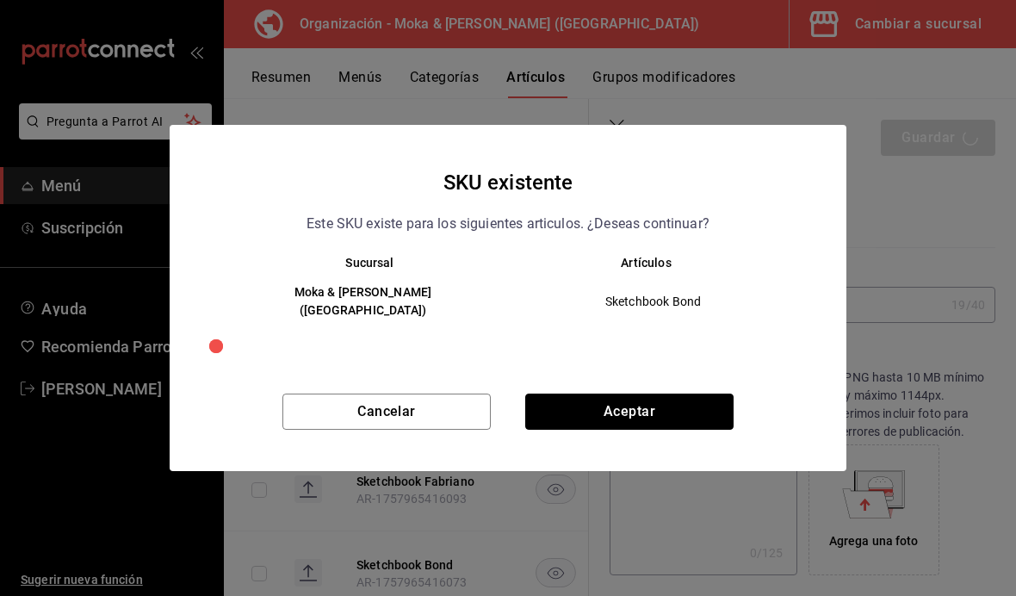
click at [716, 415] on button "Aceptar" at bounding box center [629, 412] width 208 height 36
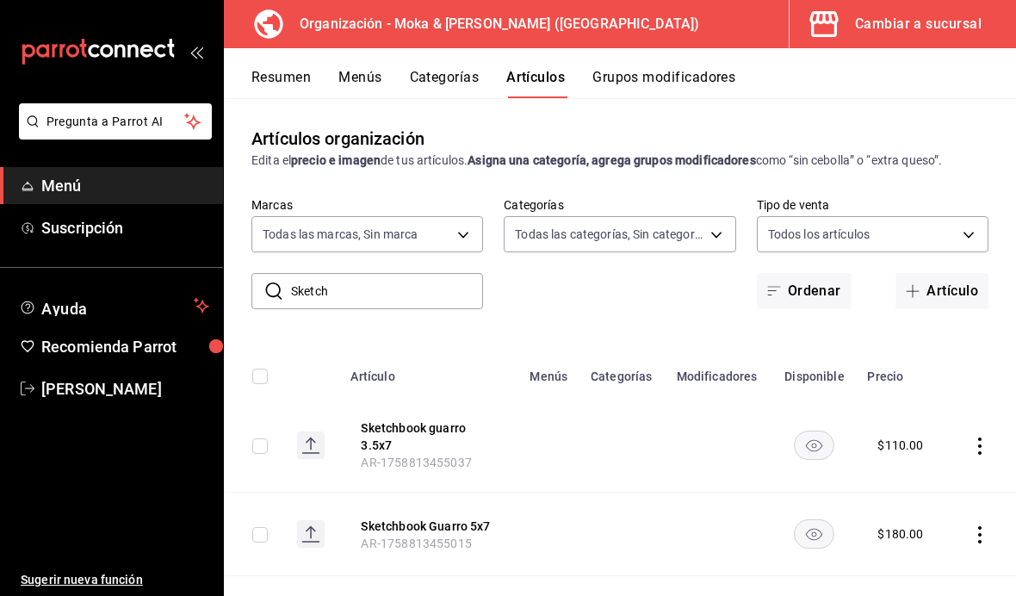
click at [380, 77] on button "Menús" at bounding box center [360, 83] width 43 height 29
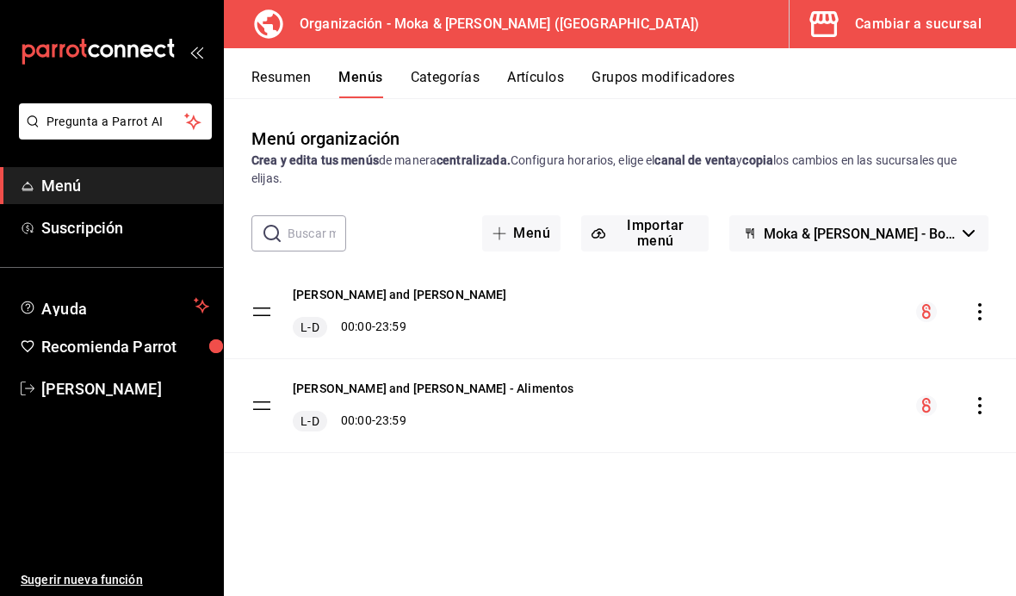
click at [972, 312] on icon "actions" at bounding box center [980, 311] width 17 height 17
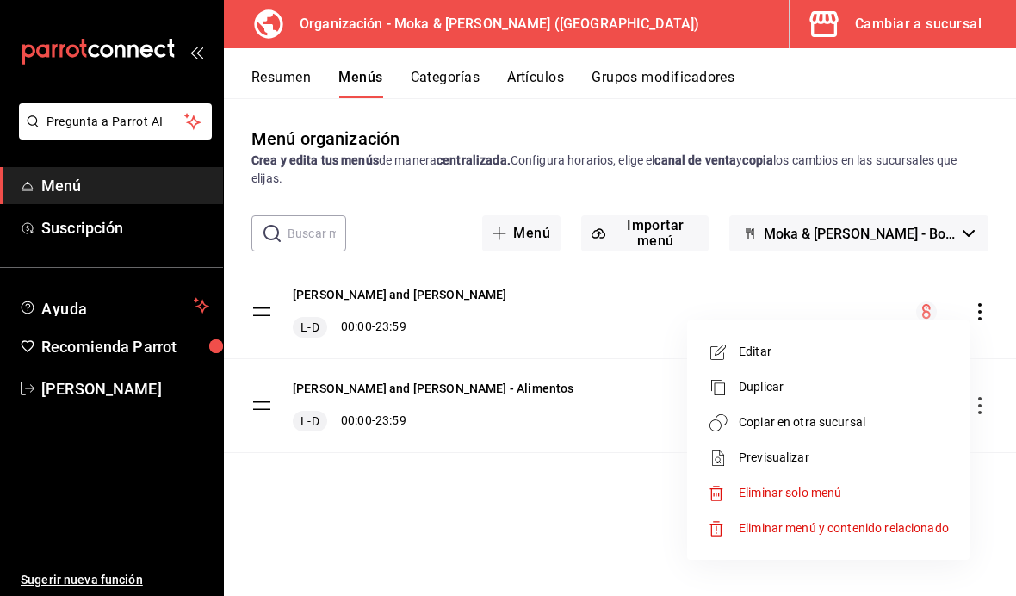
click at [852, 420] on span "Copiar en otra sucursal" at bounding box center [844, 422] width 210 height 18
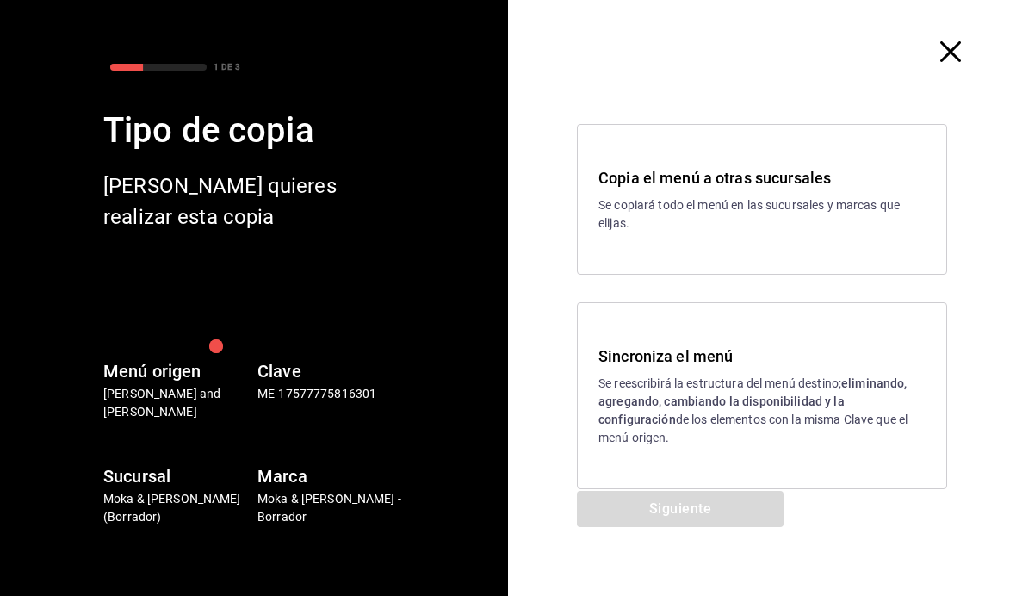
click at [699, 396] on strong "eliminando, agregando, cambiando la disponibilidad y la configuración" at bounding box center [753, 401] width 309 height 50
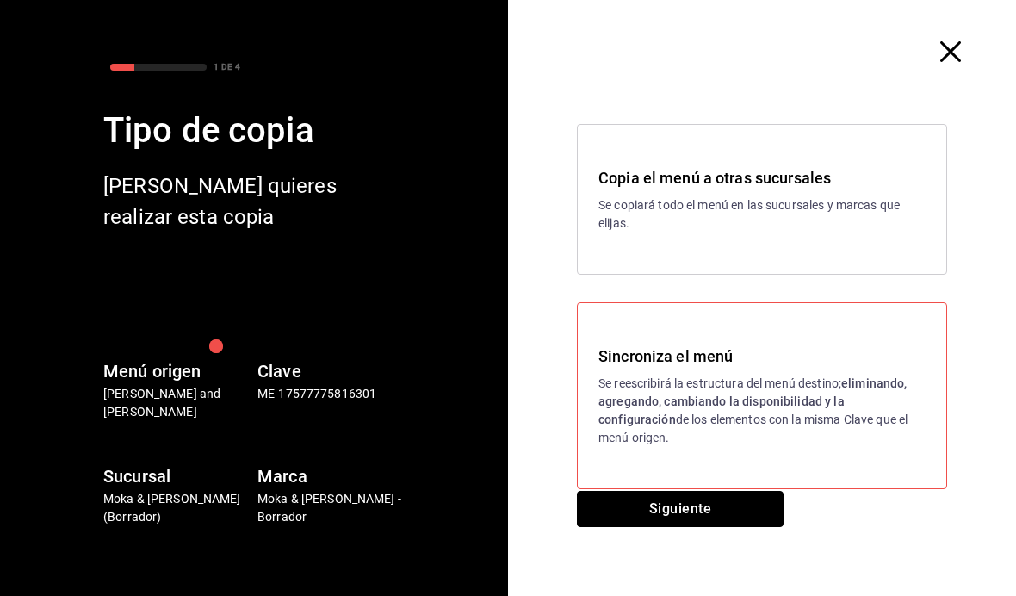
click at [702, 511] on button "Siguiente" at bounding box center [680, 509] width 207 height 36
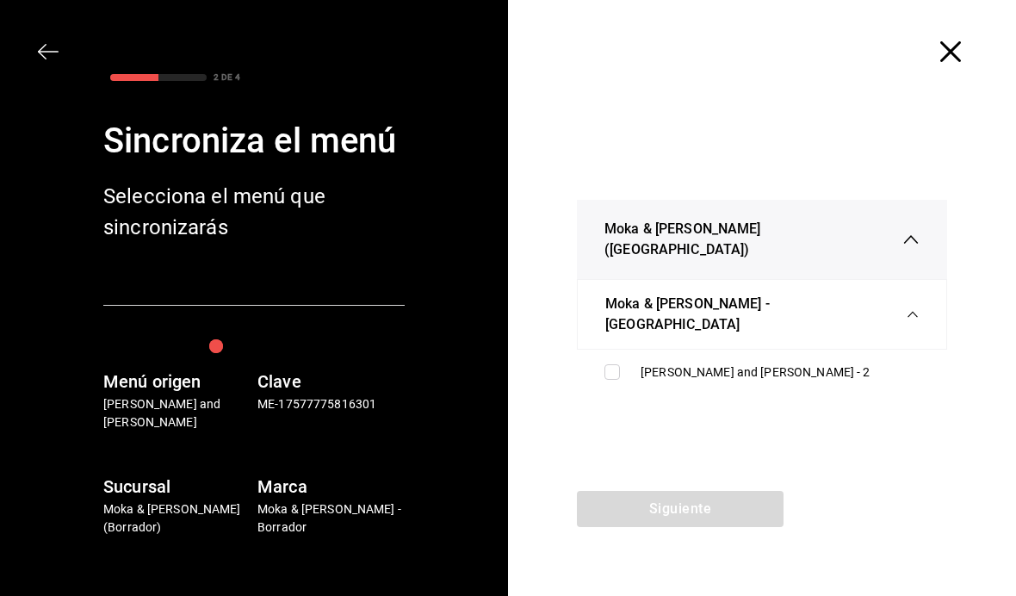
click at [617, 364] on input "checkbox" at bounding box center [613, 372] width 16 height 16
checkbox input "true"
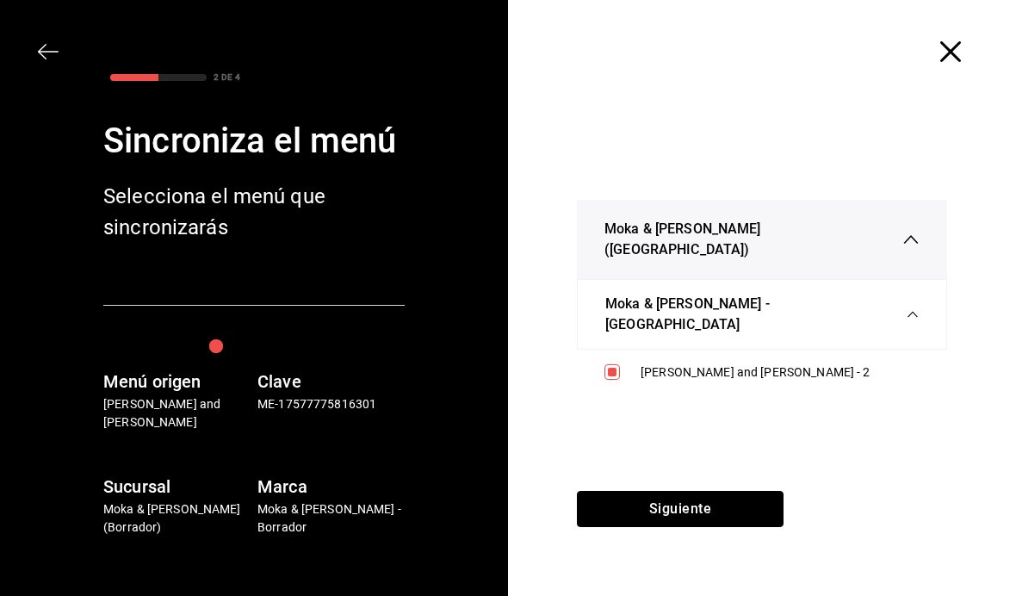
click at [692, 492] on button "Siguiente" at bounding box center [680, 509] width 207 height 36
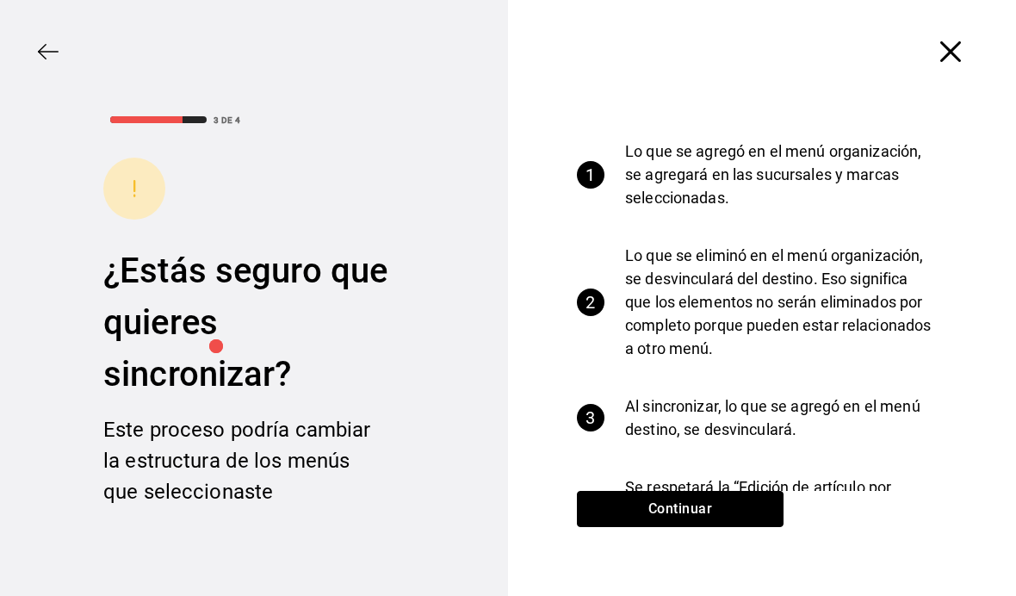
click at [725, 509] on button "Continuar" at bounding box center [680, 509] width 207 height 36
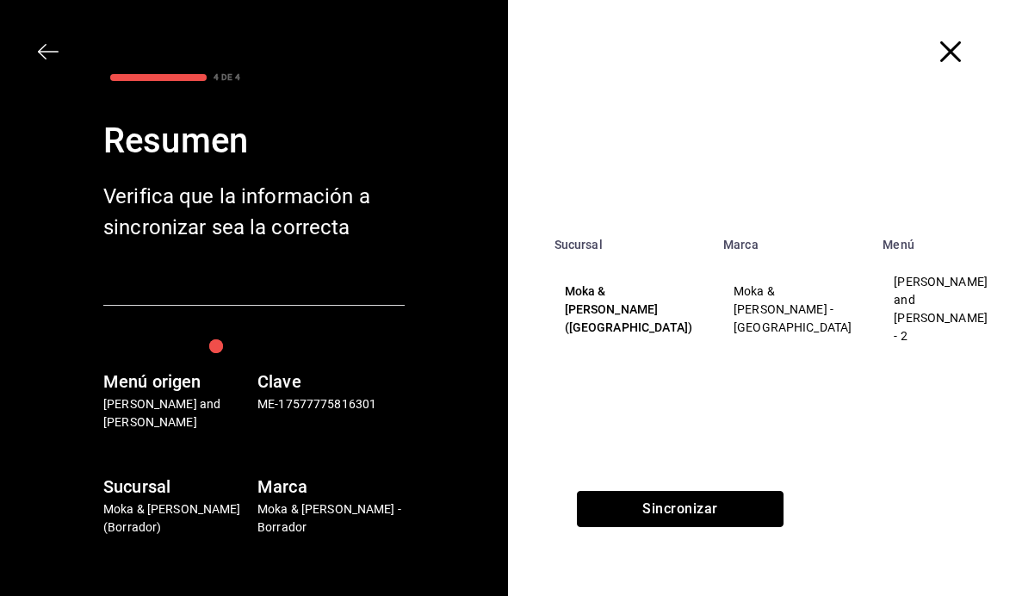
click at [736, 506] on button "Sincronizar" at bounding box center [680, 509] width 207 height 36
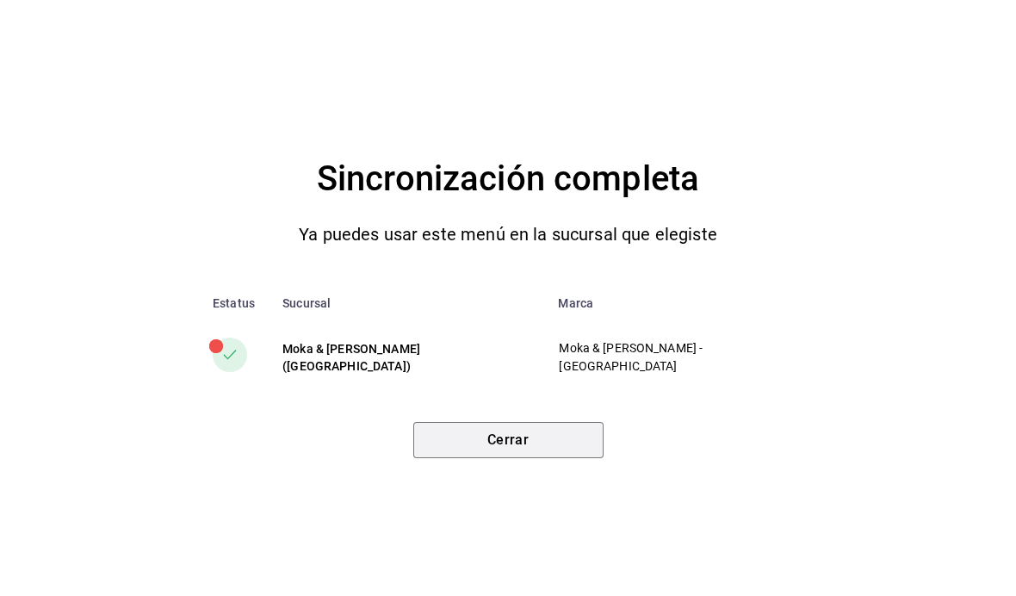
click at [550, 436] on button "Cerrar" at bounding box center [508, 440] width 190 height 36
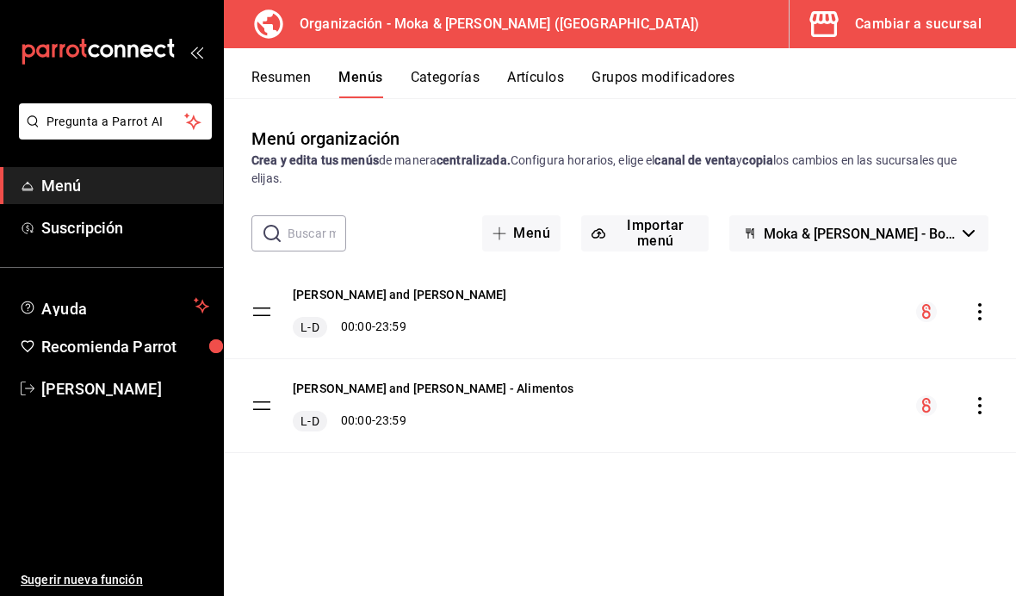
click at [549, 83] on button "Artículos" at bounding box center [535, 83] width 57 height 29
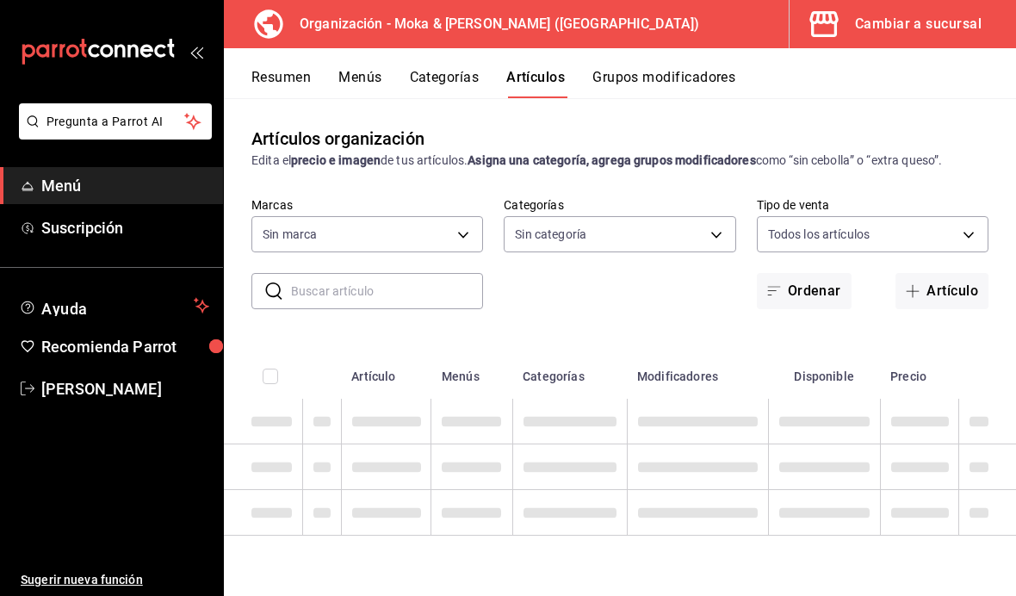
type input "133ffe9b-fe61-4f2a-b4cb-4bb08eaa479a"
click at [376, 301] on input "text" at bounding box center [387, 291] width 192 height 34
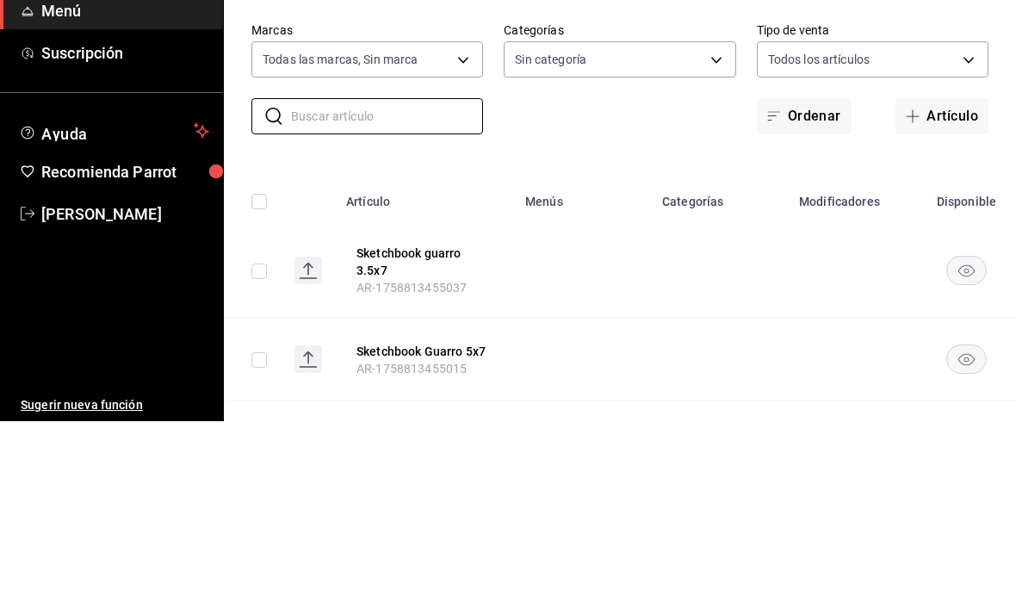
type input "35ef7d49-5860-42b9-a74e-f8714ccf72fe,f0715e8d-93ea-4bc3-8789-14c21f83c212,40b05…"
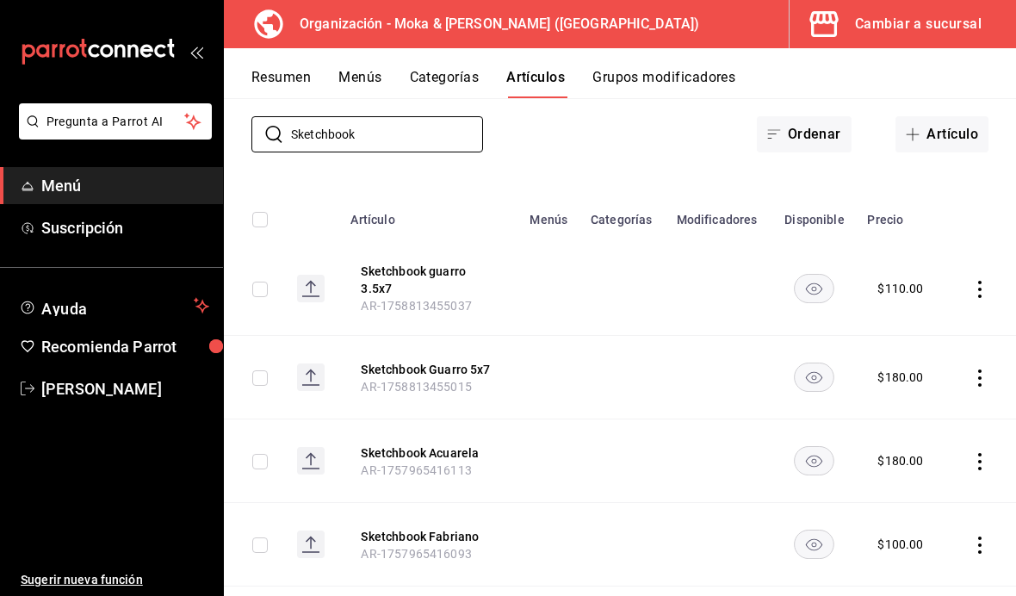
scroll to position [155, 0]
type input "Sketchbook"
click at [413, 264] on button "Sketchbook guarro 3.5x7" at bounding box center [430, 281] width 138 height 34
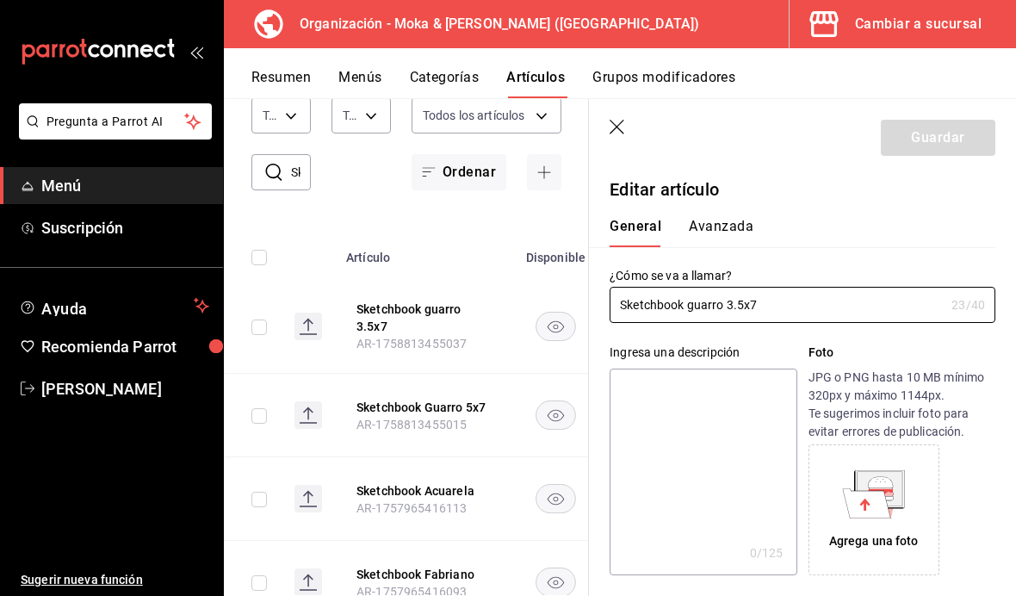
click at [831, 310] on input "Sketchbook guarro 3.5x7" at bounding box center [777, 305] width 335 height 34
type input "Sketchbook guarro 3.5x5"
click at [962, 141] on button "Guardar" at bounding box center [938, 138] width 115 height 36
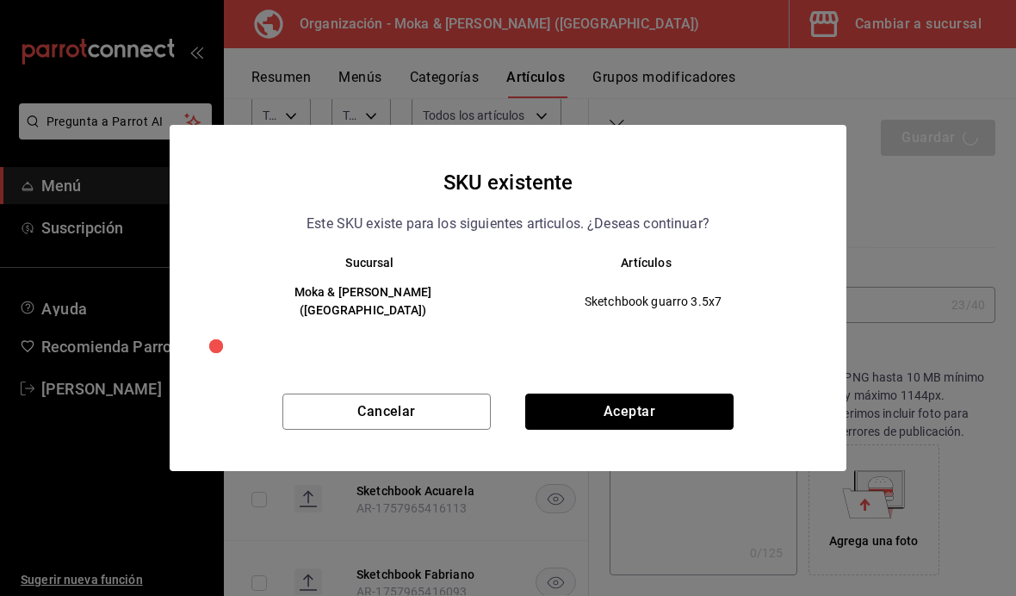
click at [648, 418] on button "Aceptar" at bounding box center [629, 412] width 208 height 36
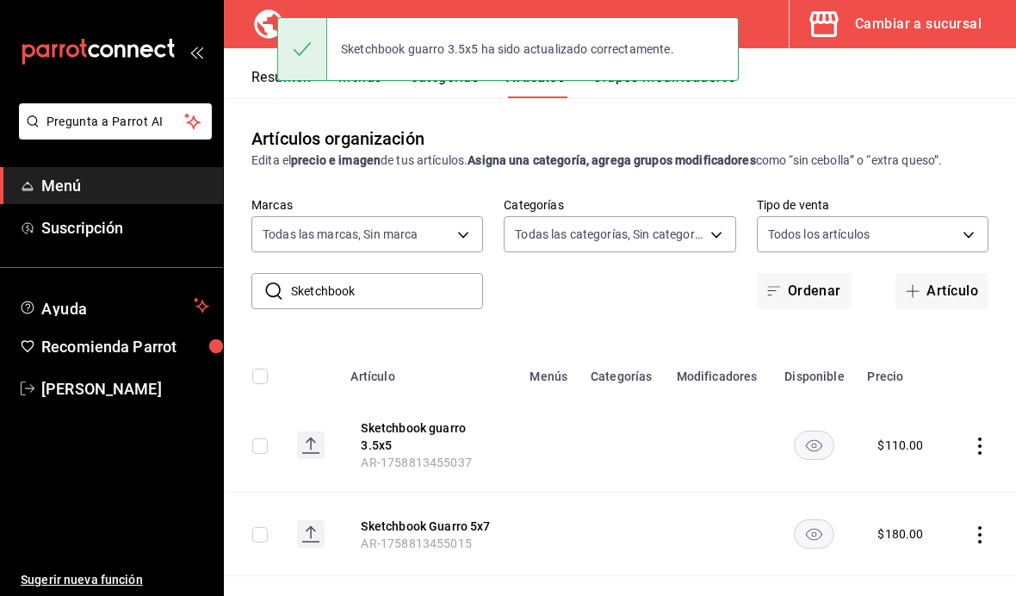
click at [373, 71] on div "Sketchbook guarro 3.5x5 ha sido actualizado correctamente." at bounding box center [508, 49] width 462 height 64
click at [374, 88] on button "Menús" at bounding box center [360, 83] width 43 height 29
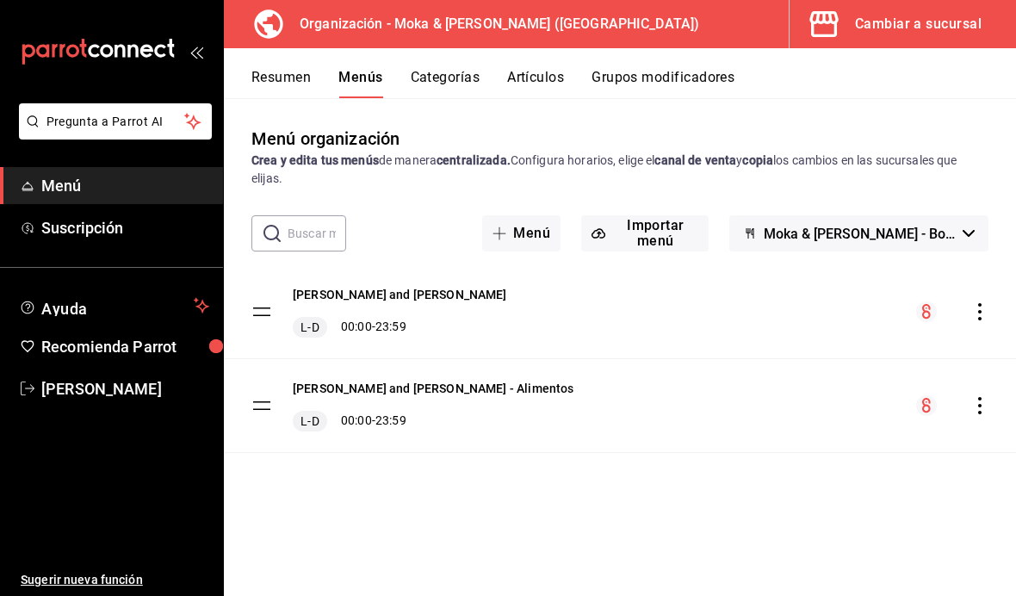
click at [986, 304] on icon "actions" at bounding box center [980, 311] width 17 height 17
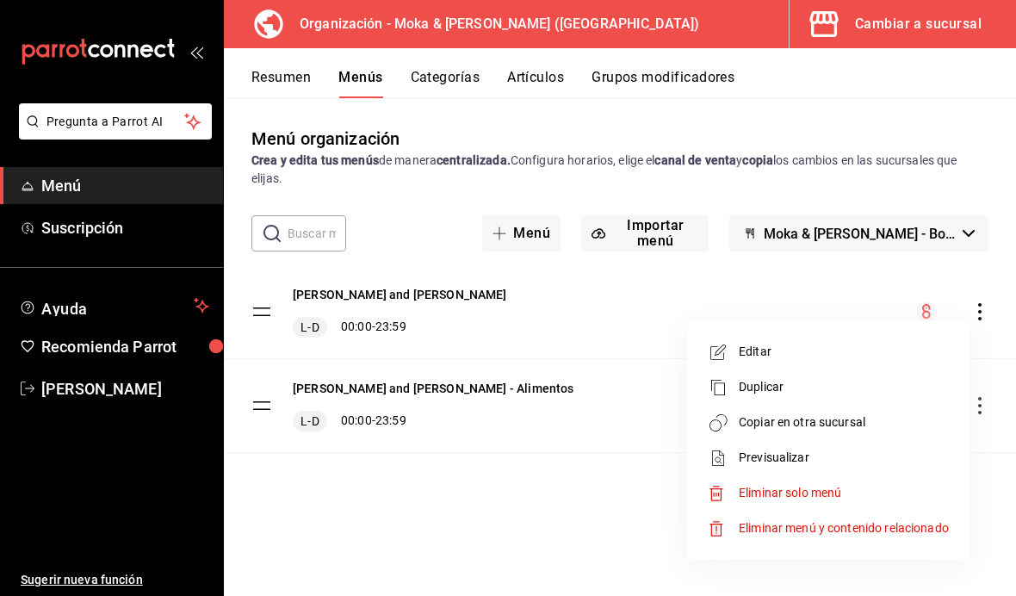
click at [831, 422] on span "Copiar en otra sucursal" at bounding box center [844, 422] width 210 height 18
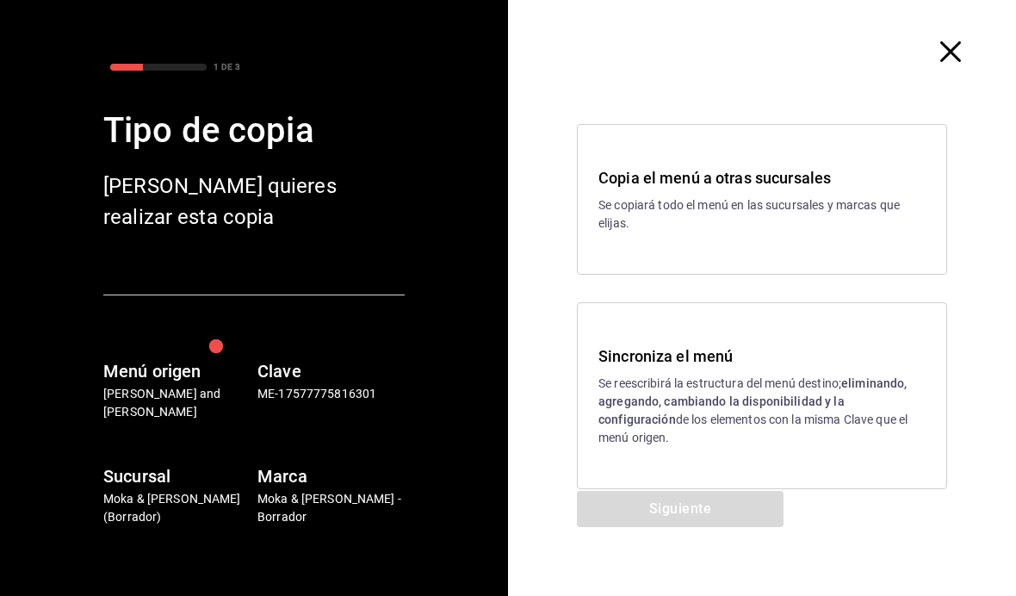
click at [677, 410] on p "Se reescribirá la estructura del menú destino; eliminando, agregando, cambiando…" at bounding box center [762, 411] width 327 height 72
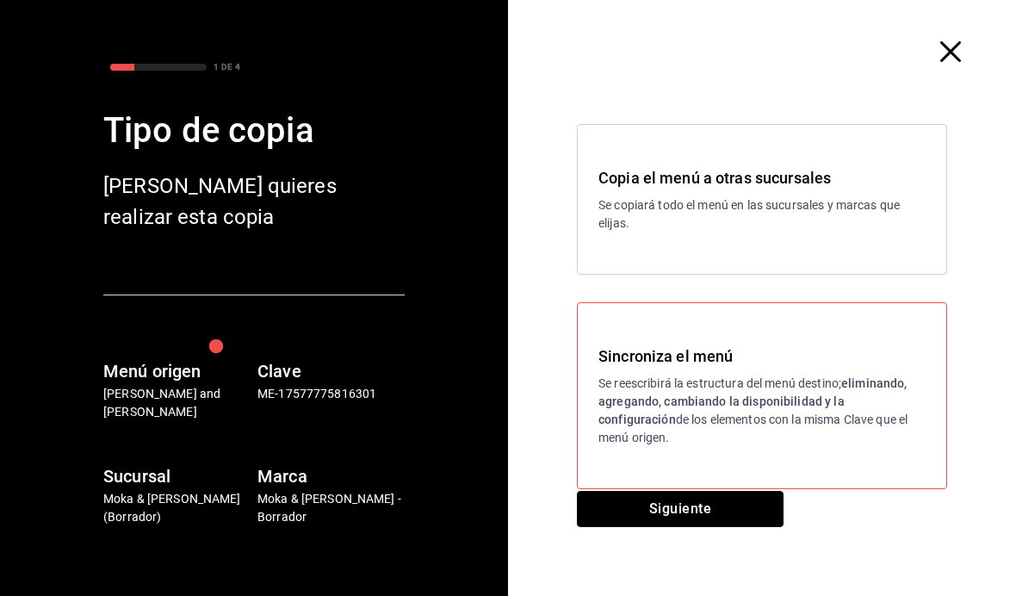
click at [686, 509] on button "Siguiente" at bounding box center [680, 509] width 207 height 36
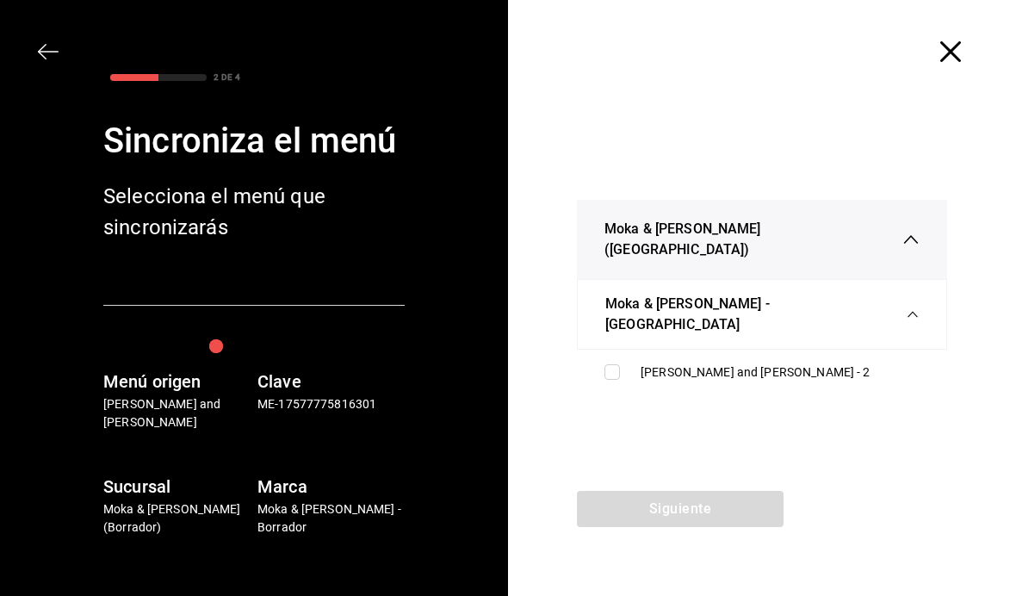
click at [612, 364] on input "checkbox" at bounding box center [613, 372] width 16 height 16
checkbox input "true"
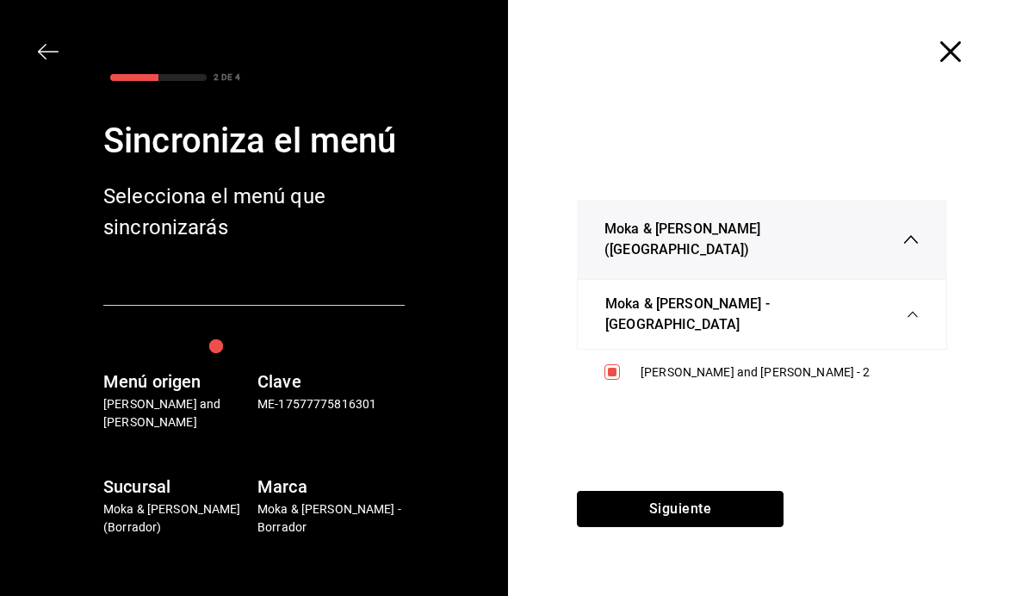
click at [691, 508] on button "Siguiente" at bounding box center [680, 509] width 207 height 36
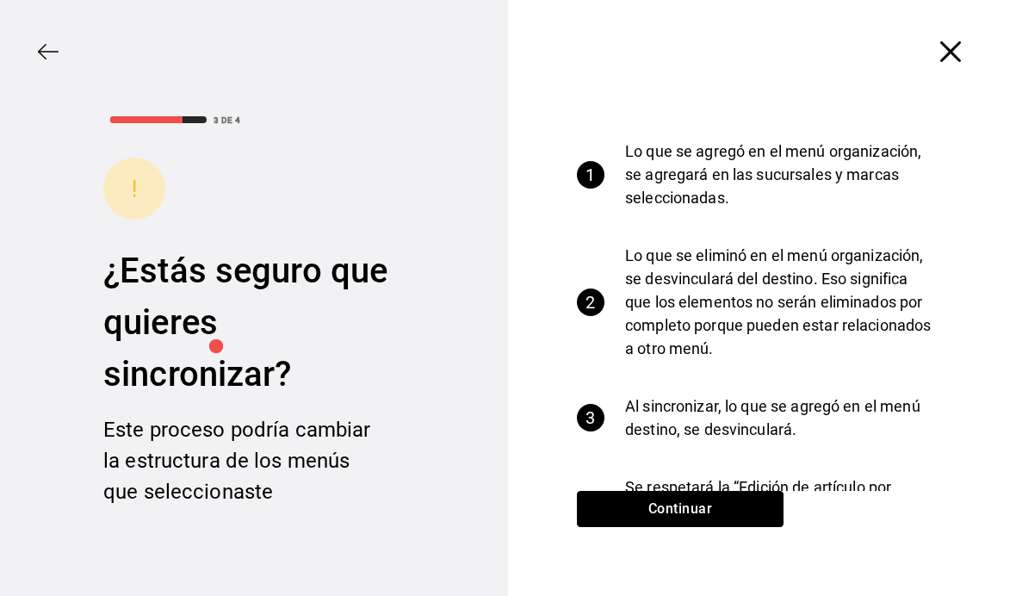
click at [712, 506] on button "Continuar" at bounding box center [680, 509] width 207 height 36
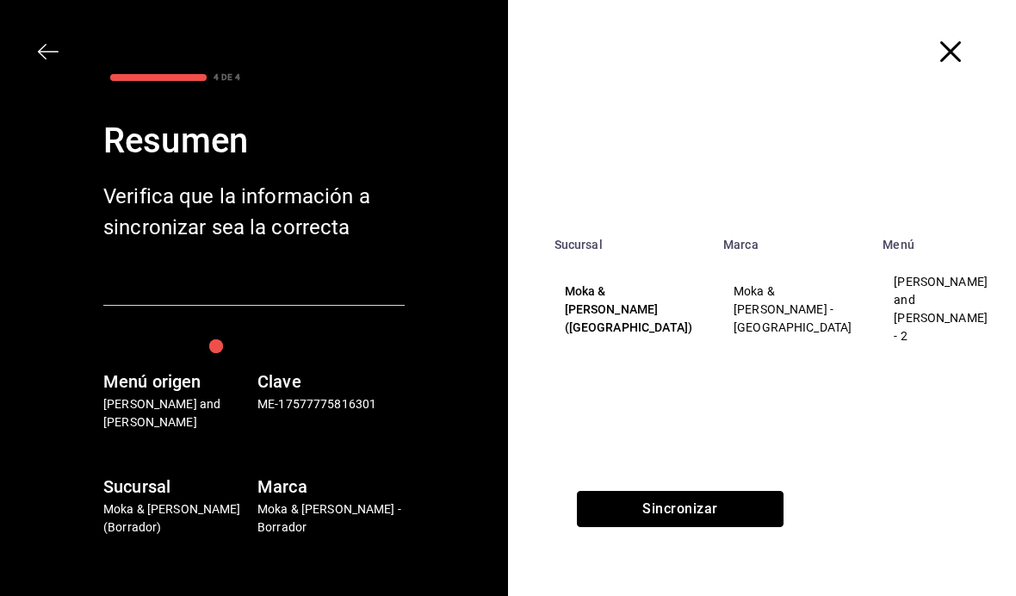
click at [687, 524] on button "Sincronizar" at bounding box center [680, 509] width 207 height 36
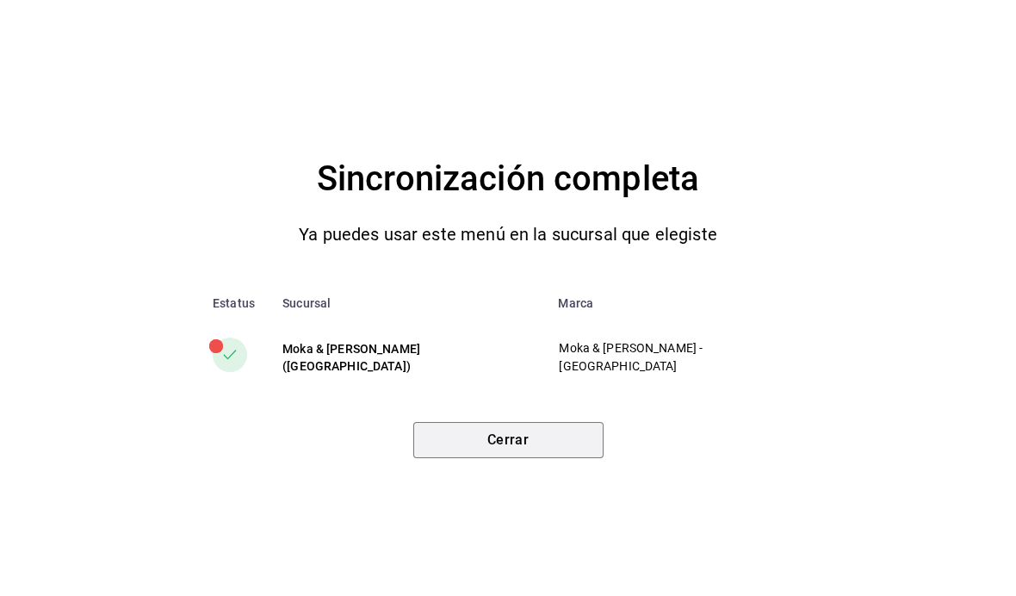
click at [463, 447] on button "Cerrar" at bounding box center [508, 440] width 190 height 36
